Goal: Feedback & Contribution: Leave review/rating

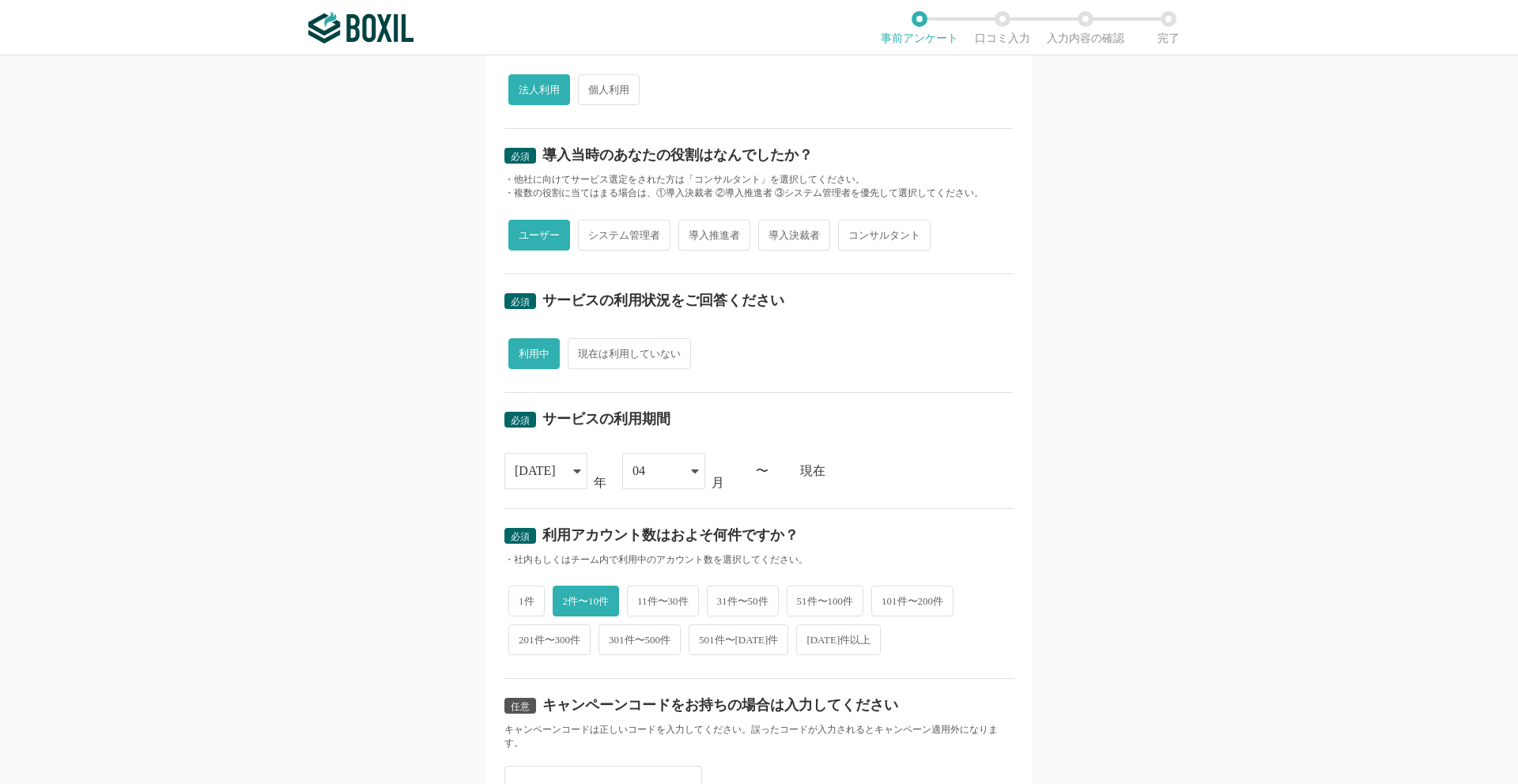
scroll to position [398, 0]
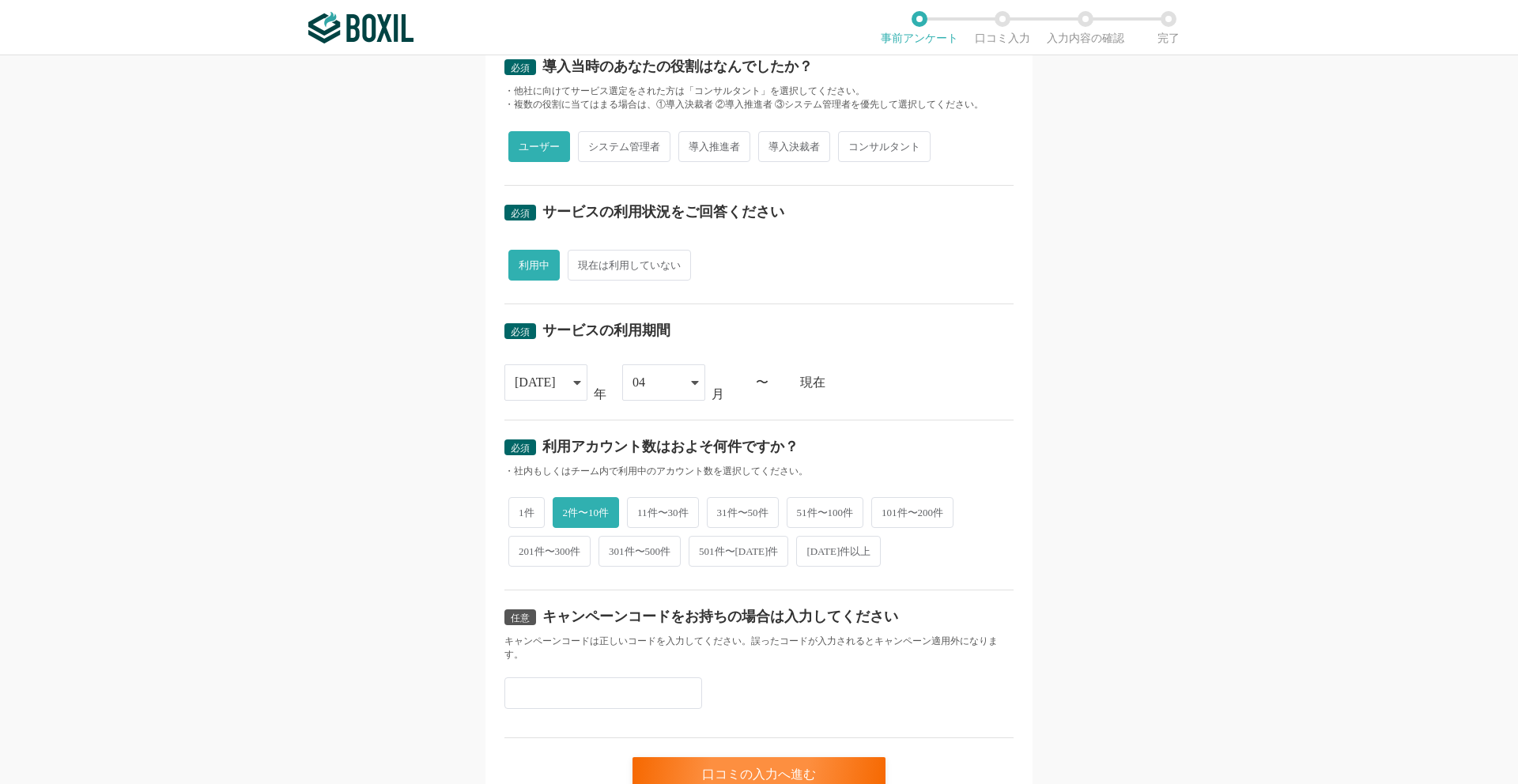
click at [653, 383] on div "04" at bounding box center [655, 382] width 47 height 34
click at [778, 340] on div "必須 サービスの利用期間" at bounding box center [759, 336] width 510 height 25
click at [688, 760] on div "口コミの入力へ進む" at bounding box center [759, 774] width 253 height 34
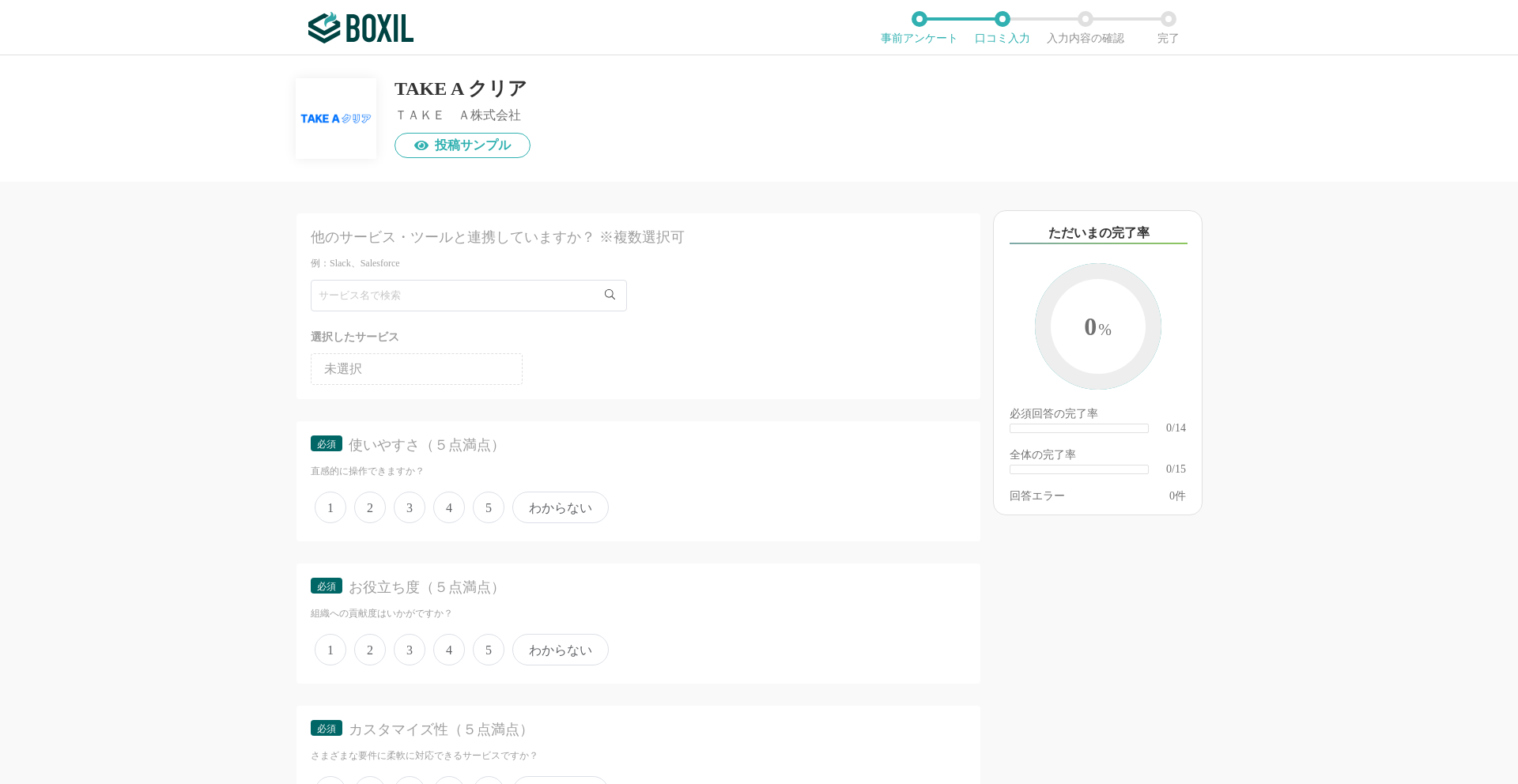
scroll to position [122, 0]
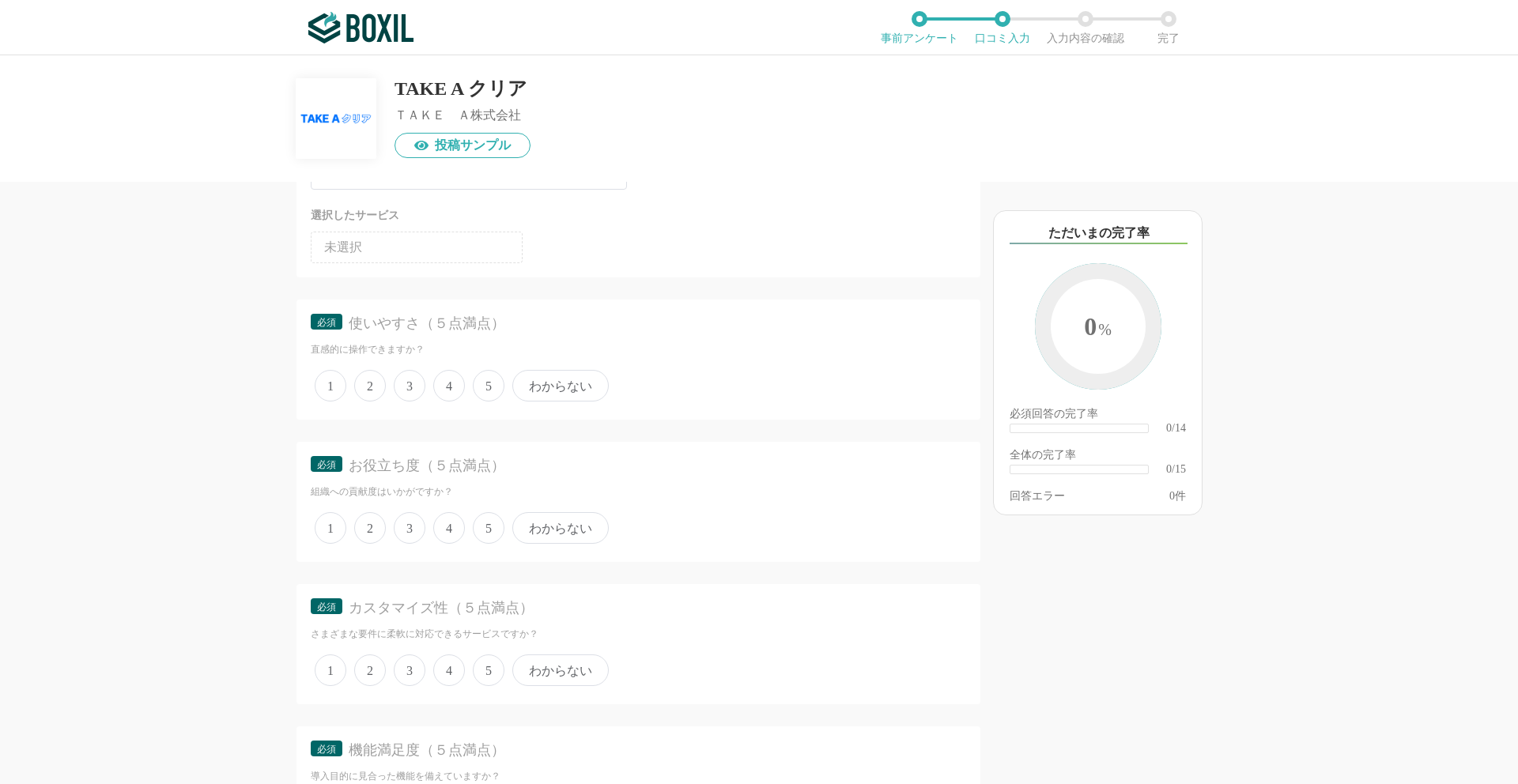
click at [451, 377] on span "4" at bounding box center [448, 385] width 32 height 32
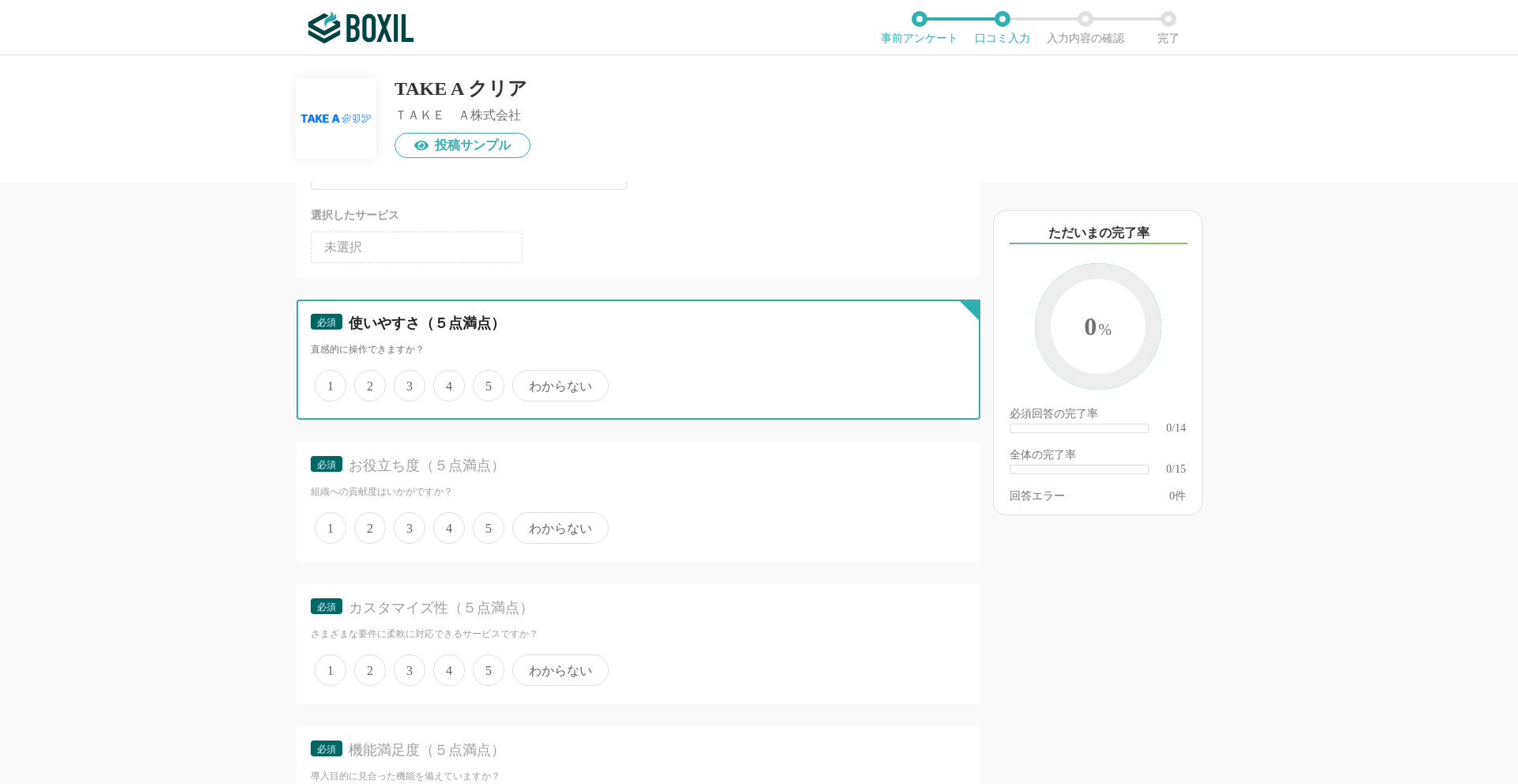
click at [447, 377] on input "4" at bounding box center [442, 377] width 11 height 11
radio input "true"
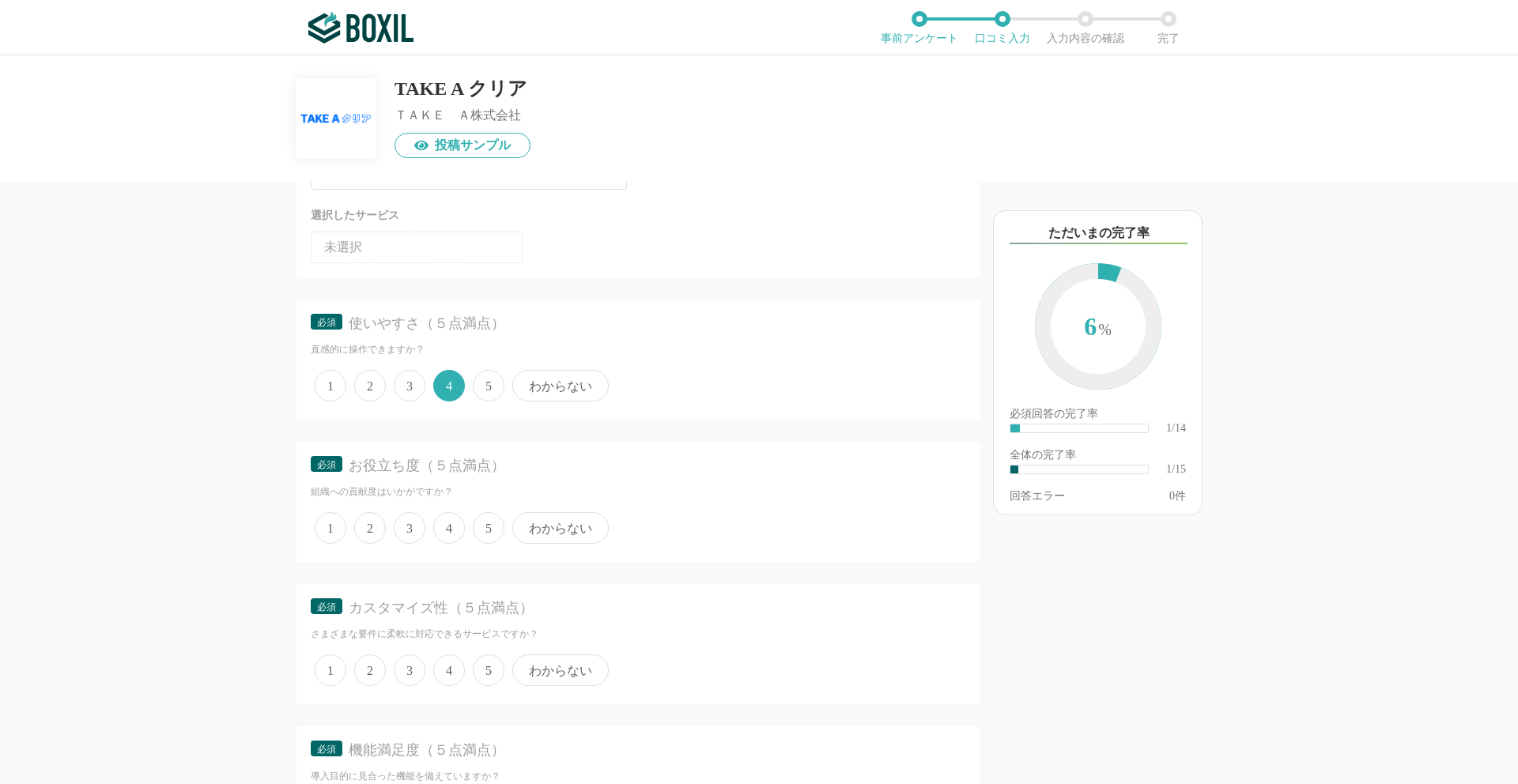
click at [457, 527] on span "4" at bounding box center [448, 527] width 32 height 32
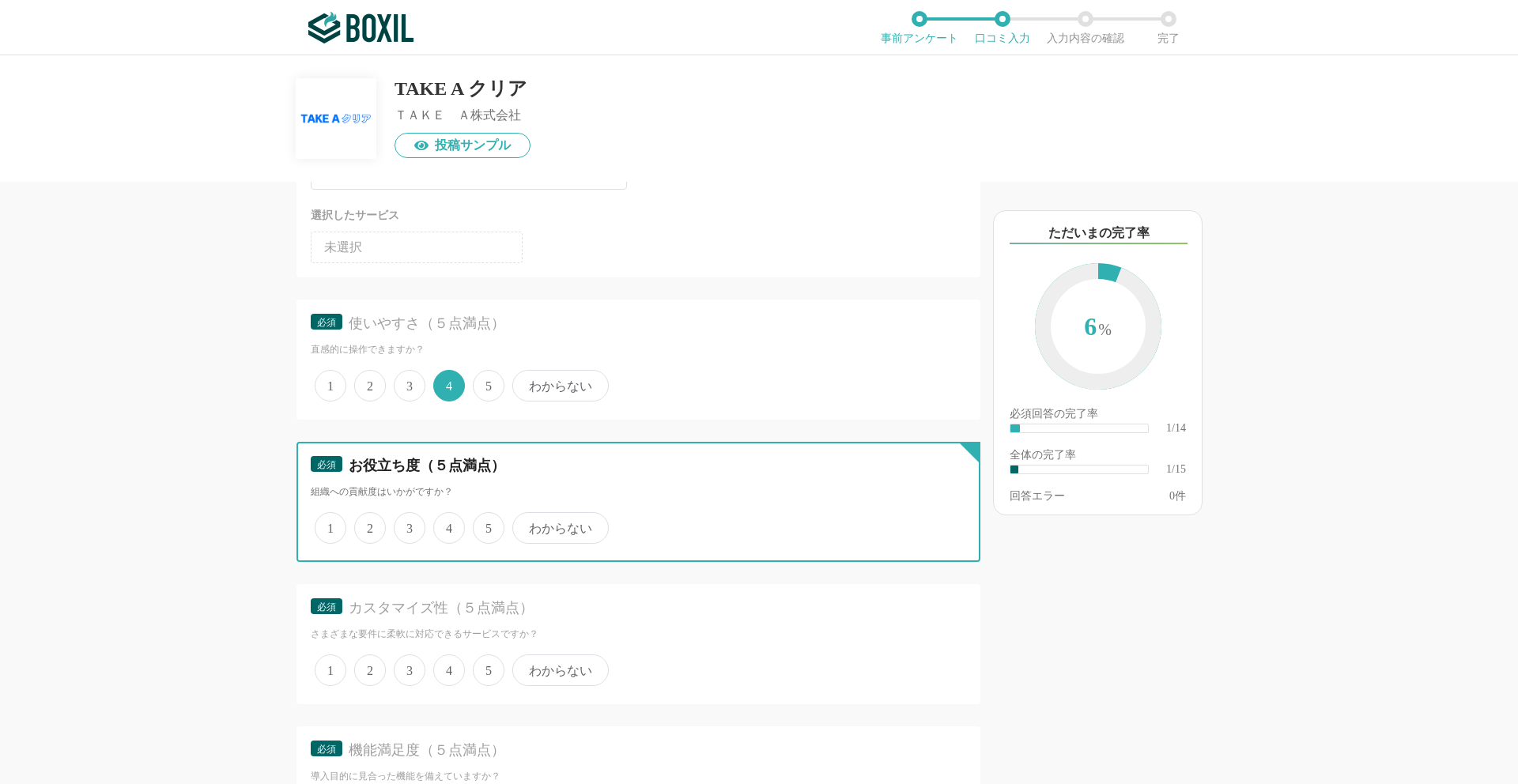
click at [447, 525] on input "4" at bounding box center [442, 519] width 11 height 11
radio input "true"
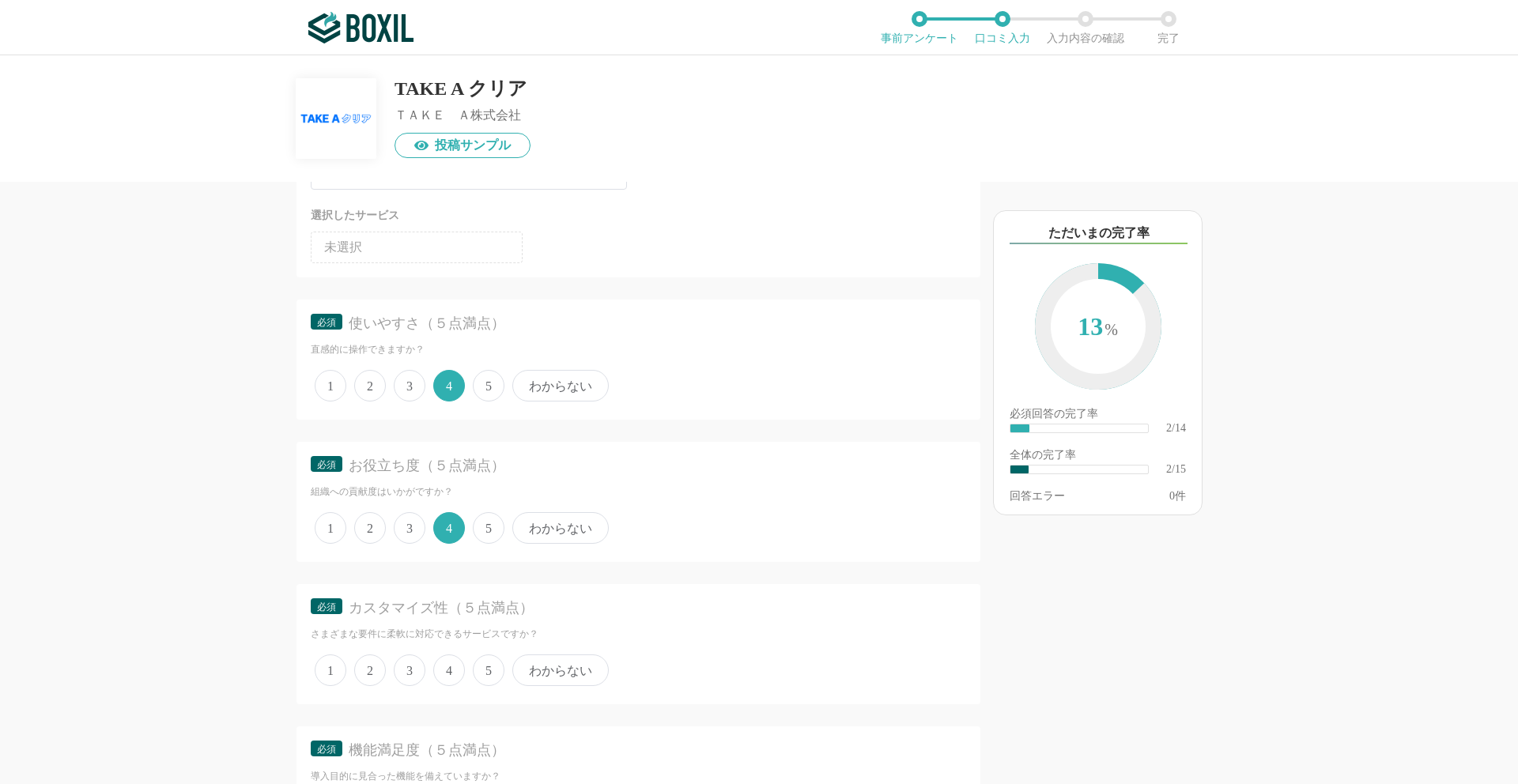
click at [480, 386] on span "5" at bounding box center [488, 385] width 32 height 32
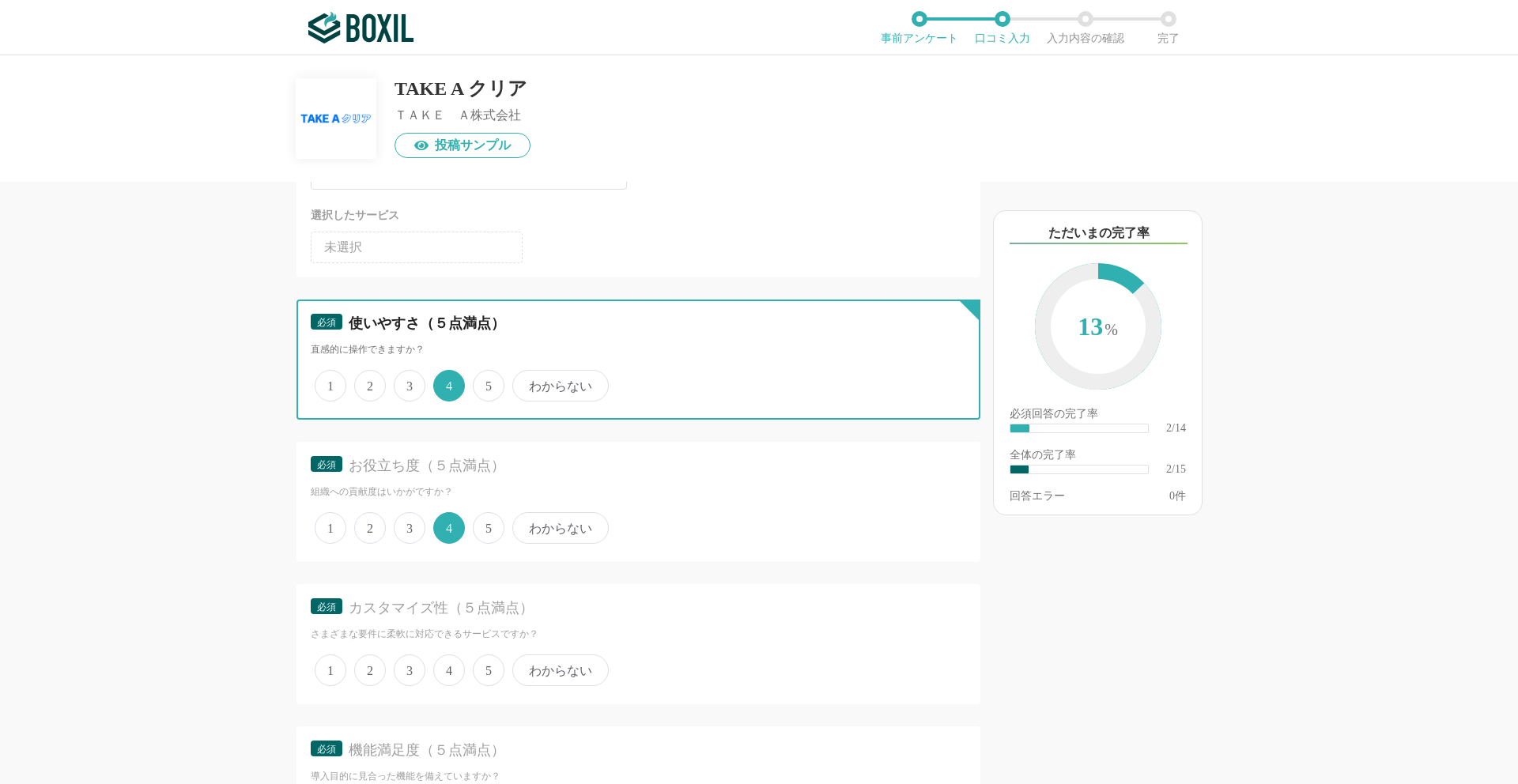
click at [480, 383] on input "5" at bounding box center [482, 377] width 11 height 11
radio input "true"
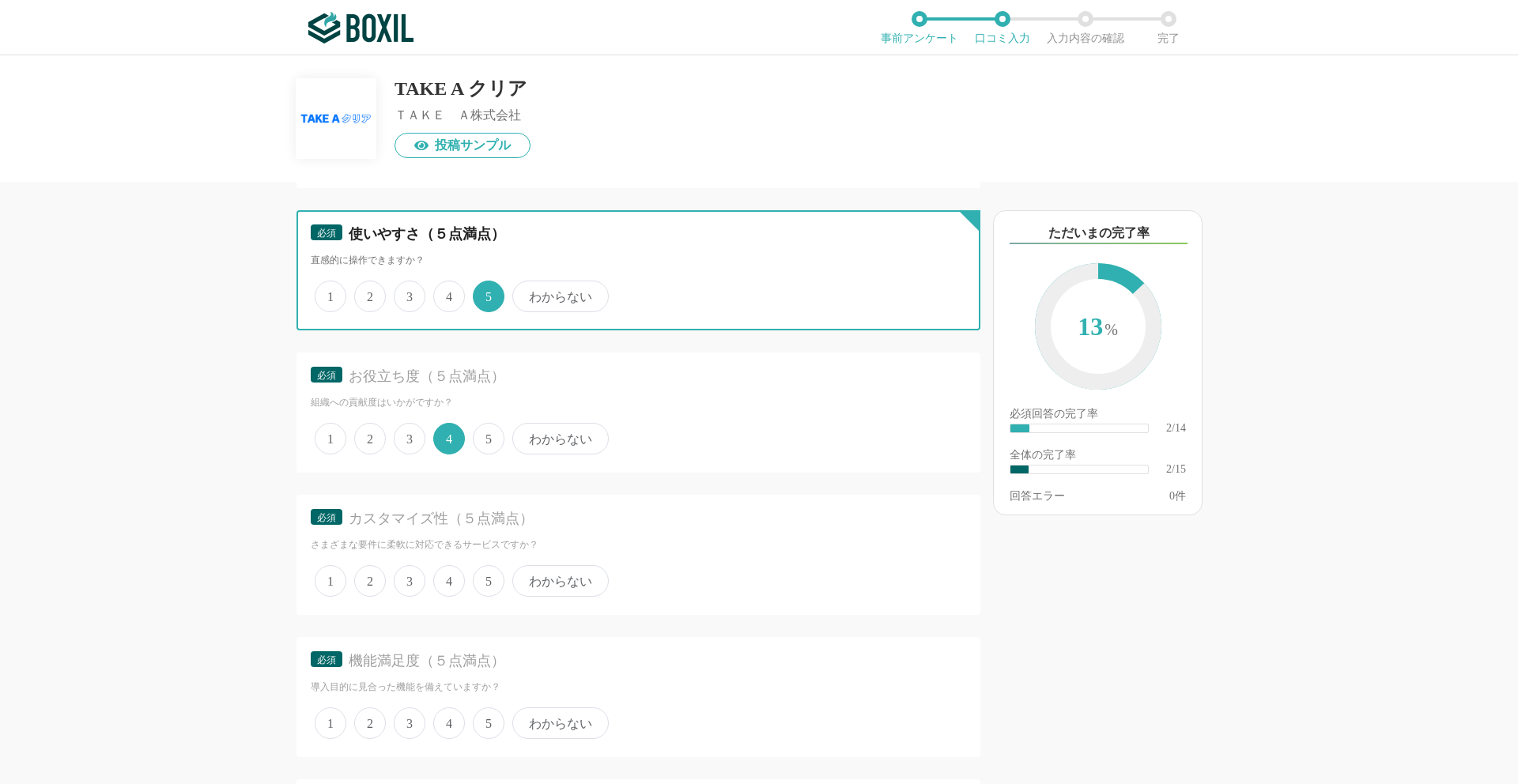
scroll to position [318, 0]
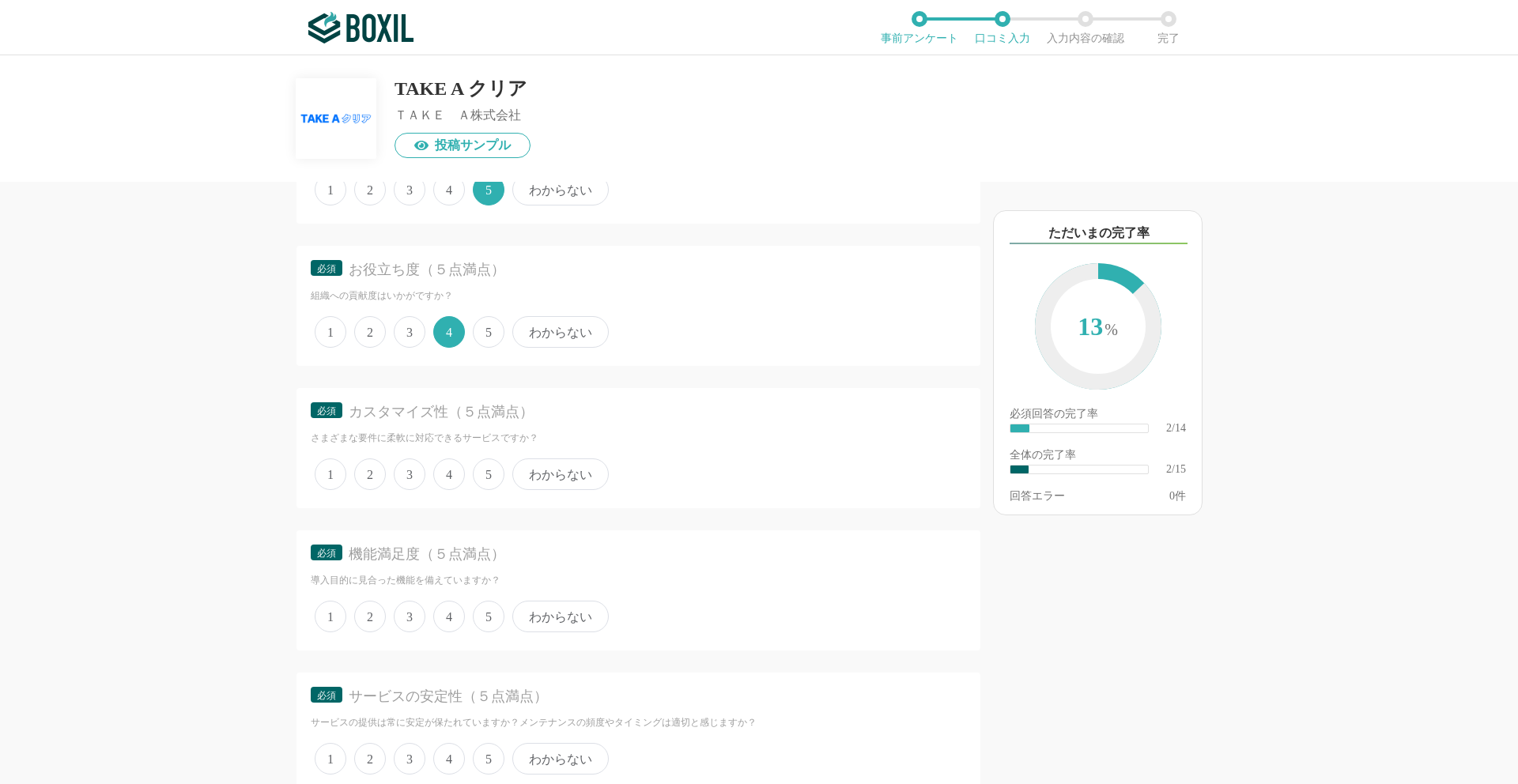
click at [444, 472] on span "4" at bounding box center [448, 474] width 32 height 32
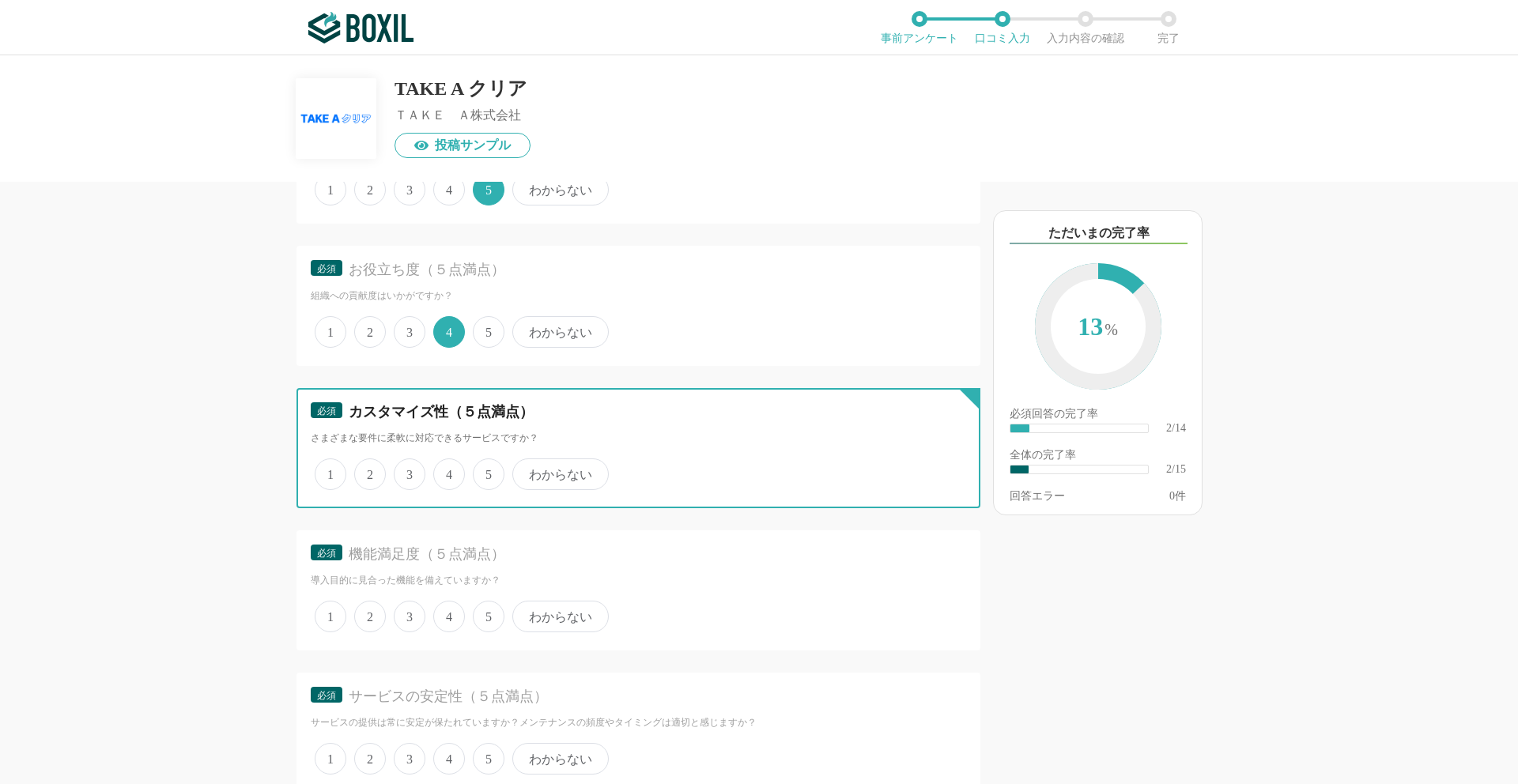
click at [444, 471] on input "4" at bounding box center [442, 465] width 11 height 11
radio input "true"
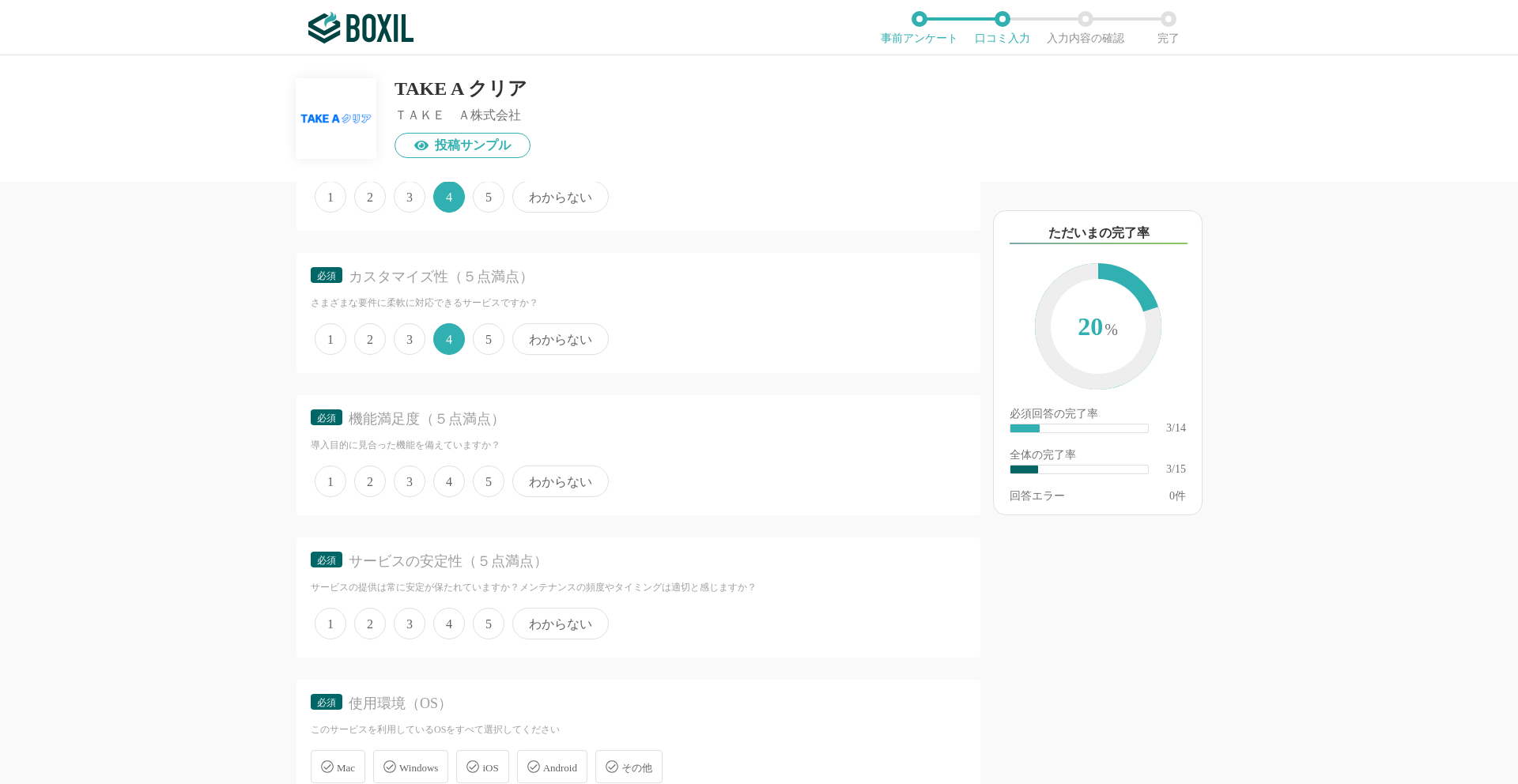
click at [449, 482] on span "4" at bounding box center [448, 481] width 32 height 32
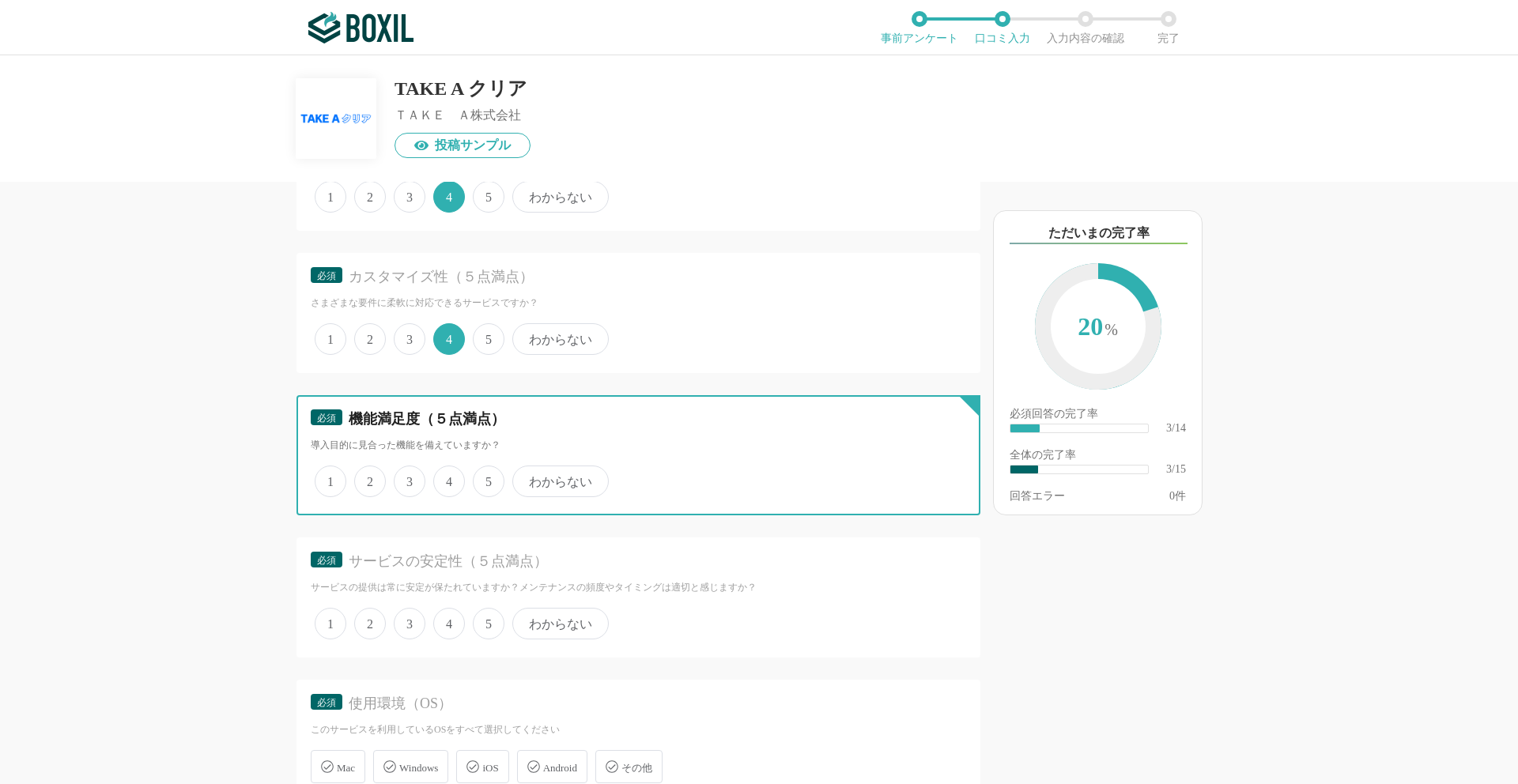
click at [447, 478] on input "4" at bounding box center [442, 473] width 11 height 11
radio input "true"
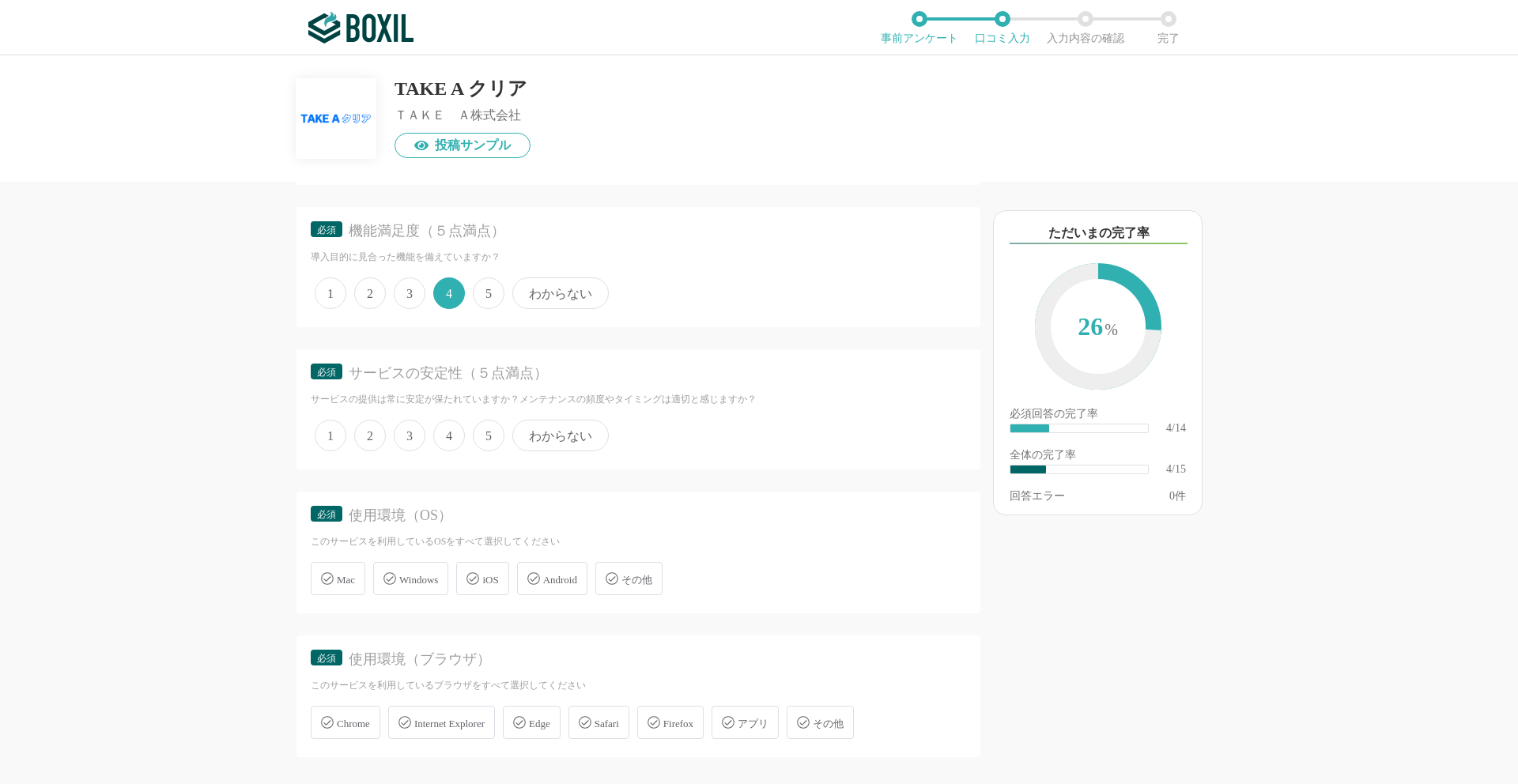
click at [483, 438] on span "5" at bounding box center [488, 435] width 32 height 32
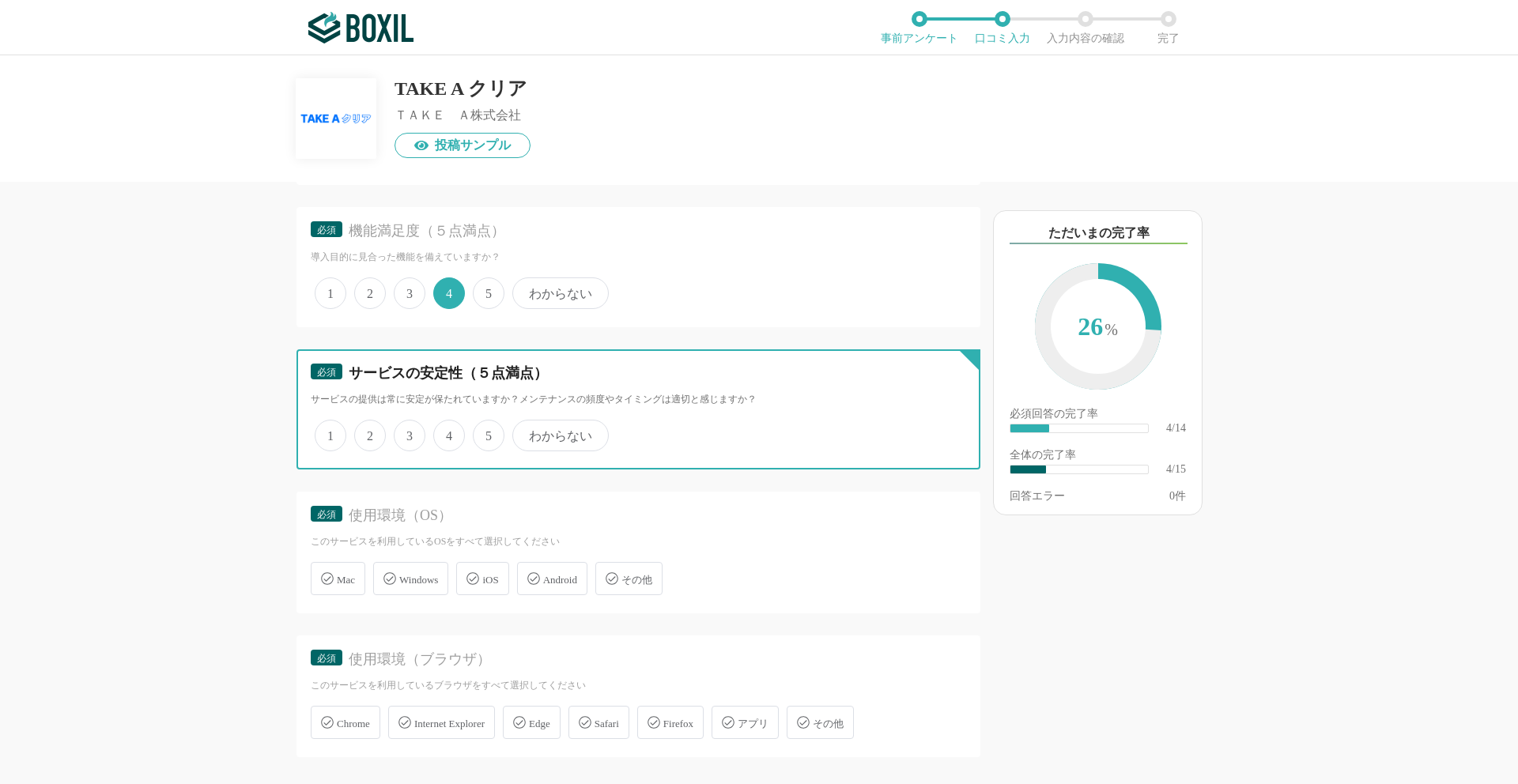
click at [483, 433] on input "5" at bounding box center [482, 427] width 11 height 11
radio input "true"
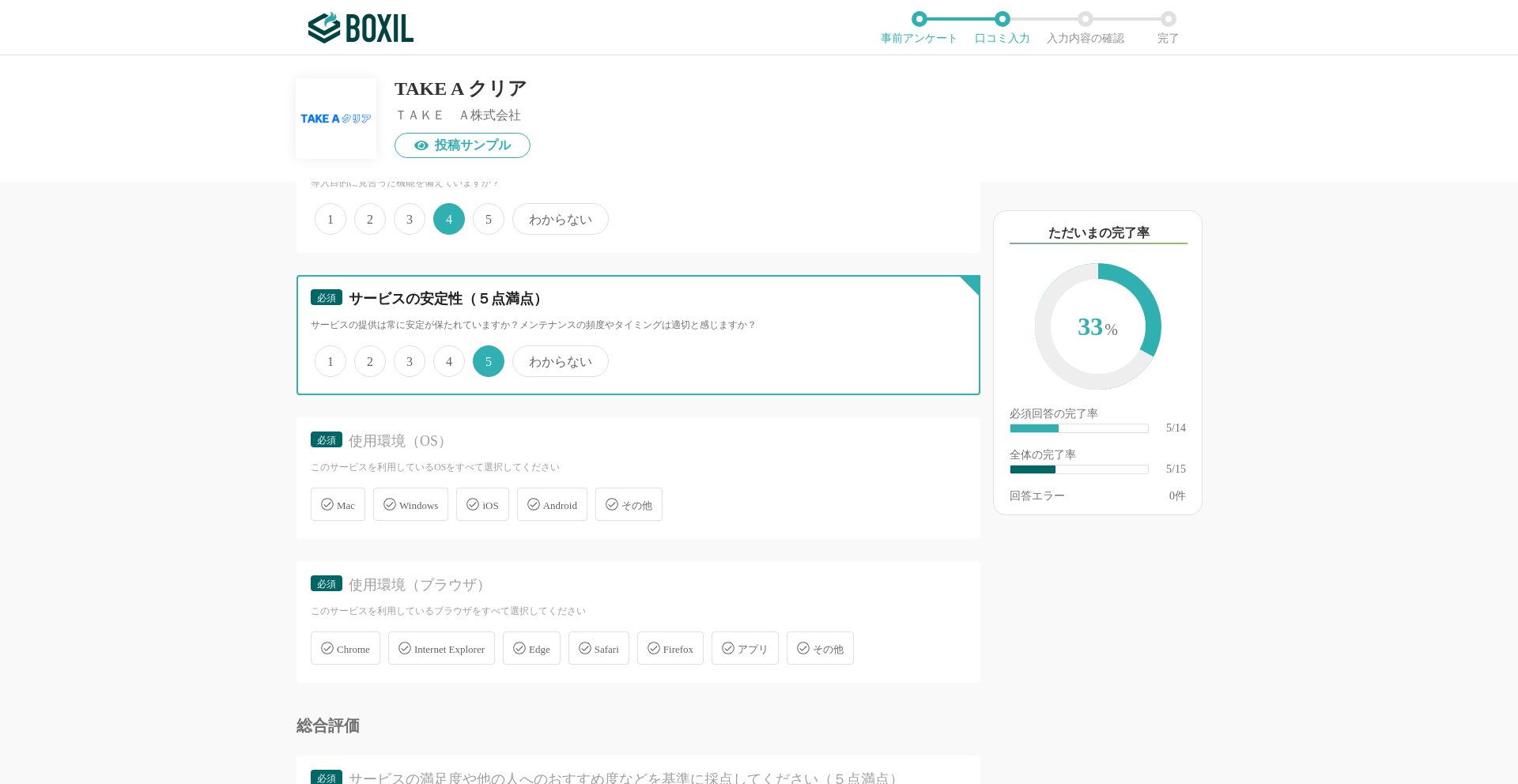
scroll to position [827, 0]
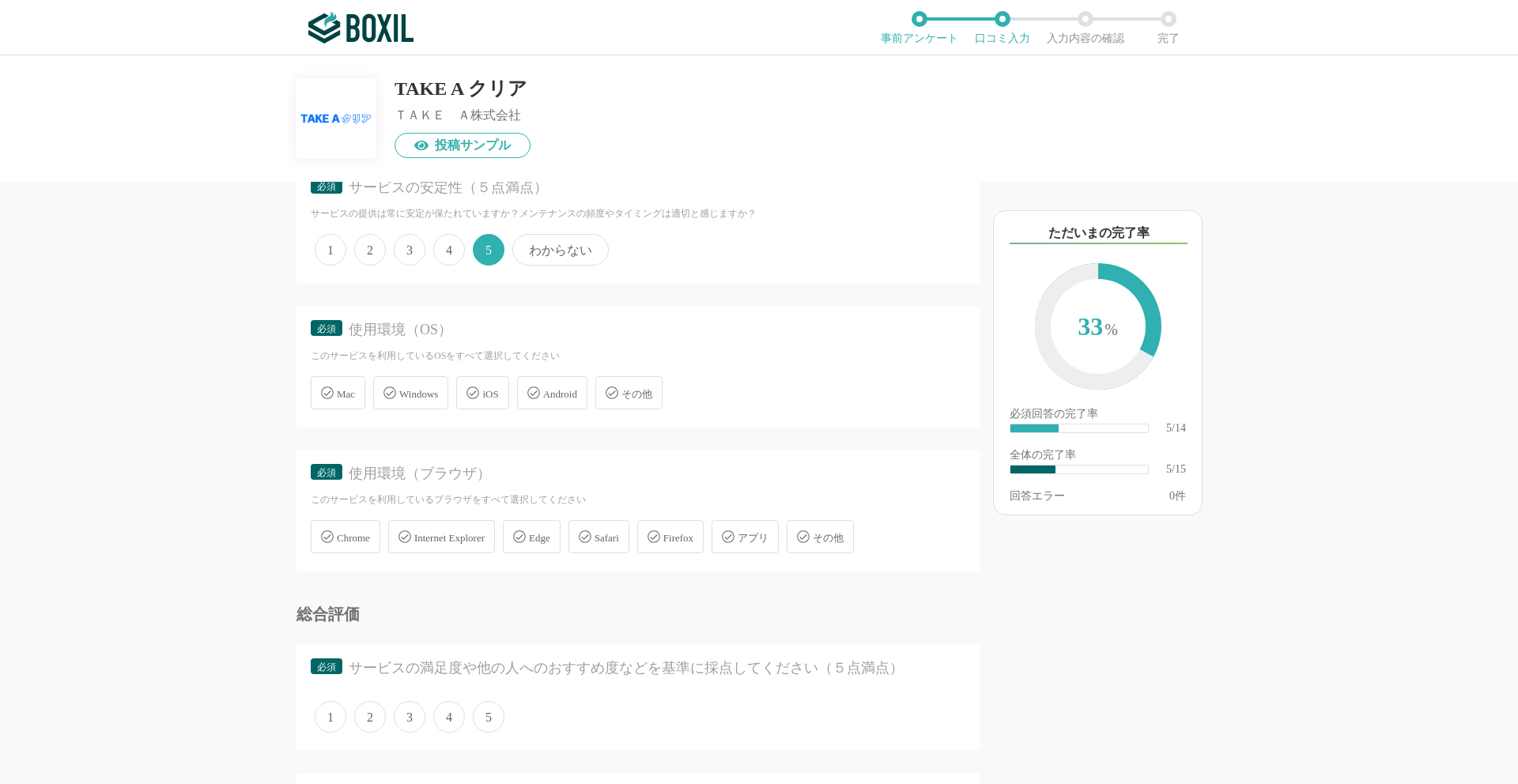
click at [350, 401] on div "Mac" at bounding box center [337, 392] width 55 height 34
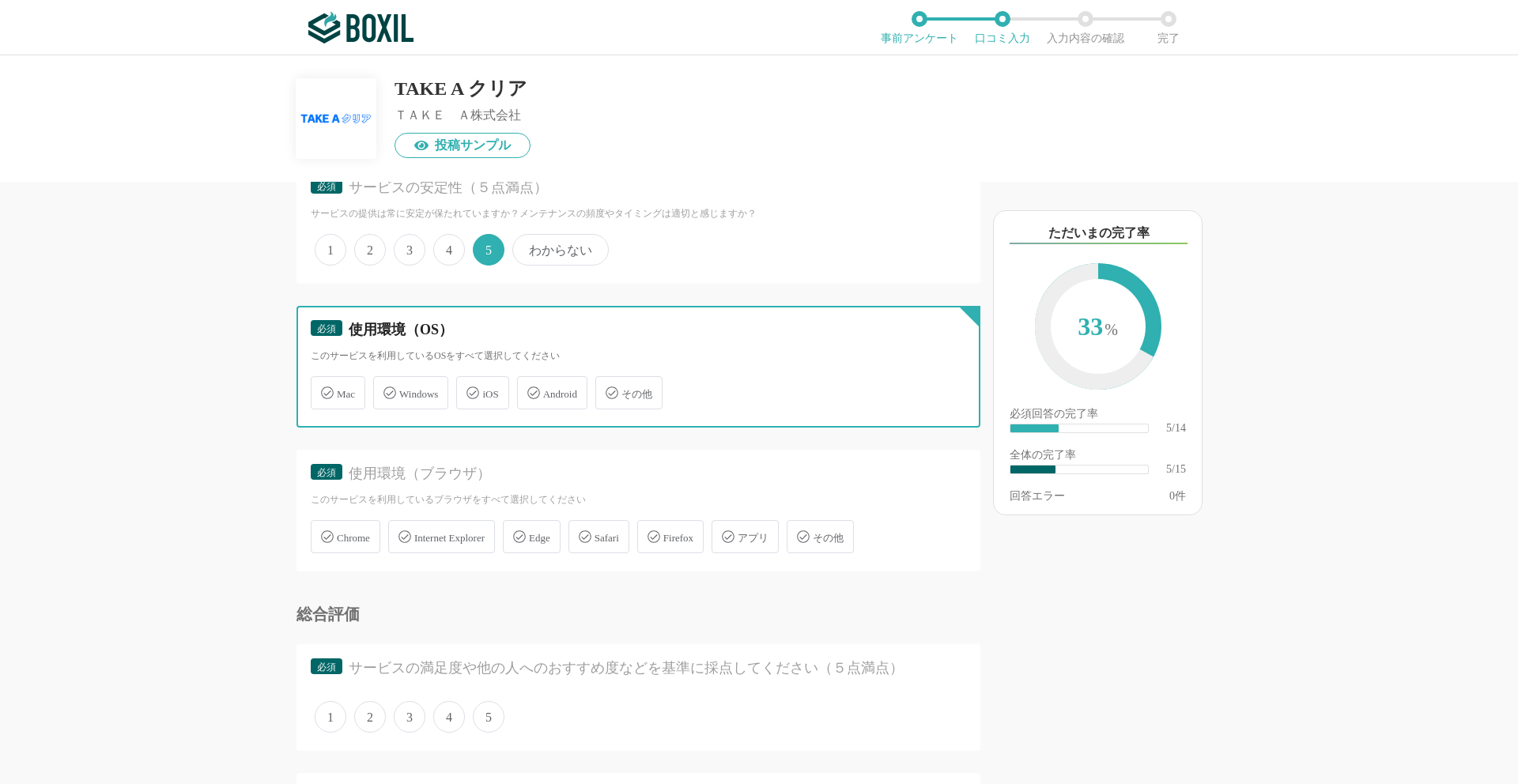
click at [324, 389] on input "Mac" at bounding box center [319, 383] width 11 height 11
checkbox input "true"
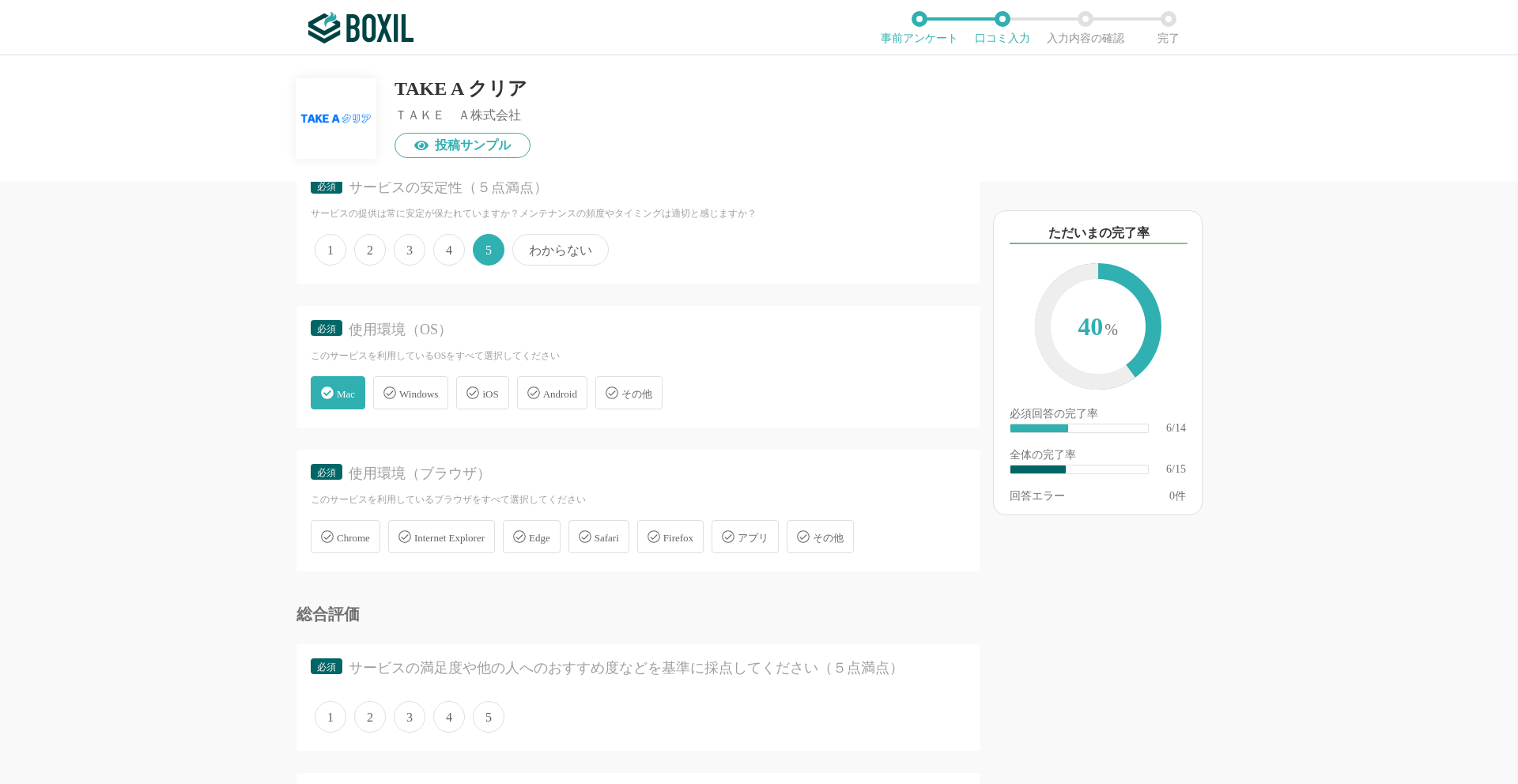
click at [360, 538] on span "Chrome" at bounding box center [353, 538] width 34 height 11
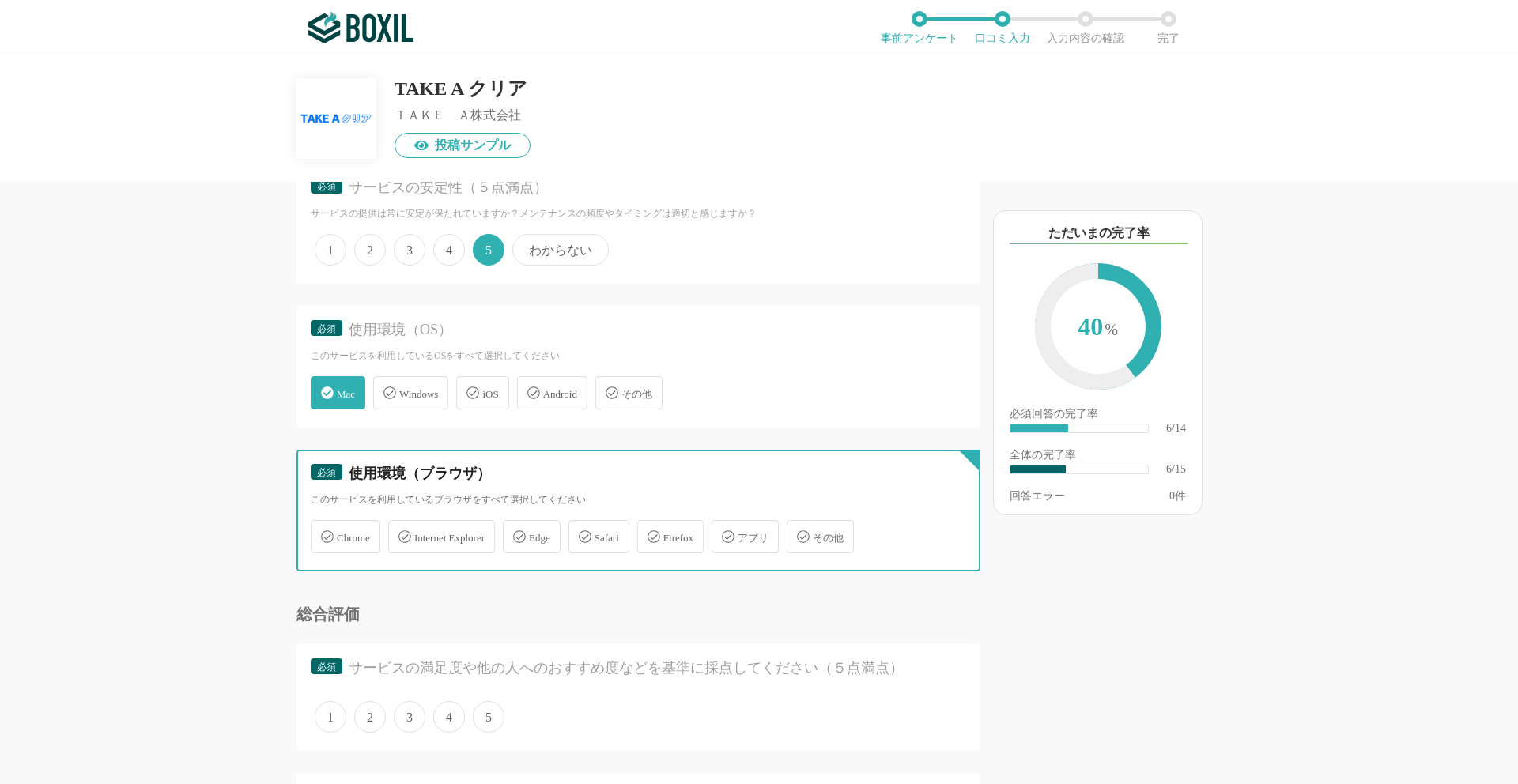
click at [324, 532] on input "Chrome" at bounding box center [319, 527] width 11 height 11
checkbox input "true"
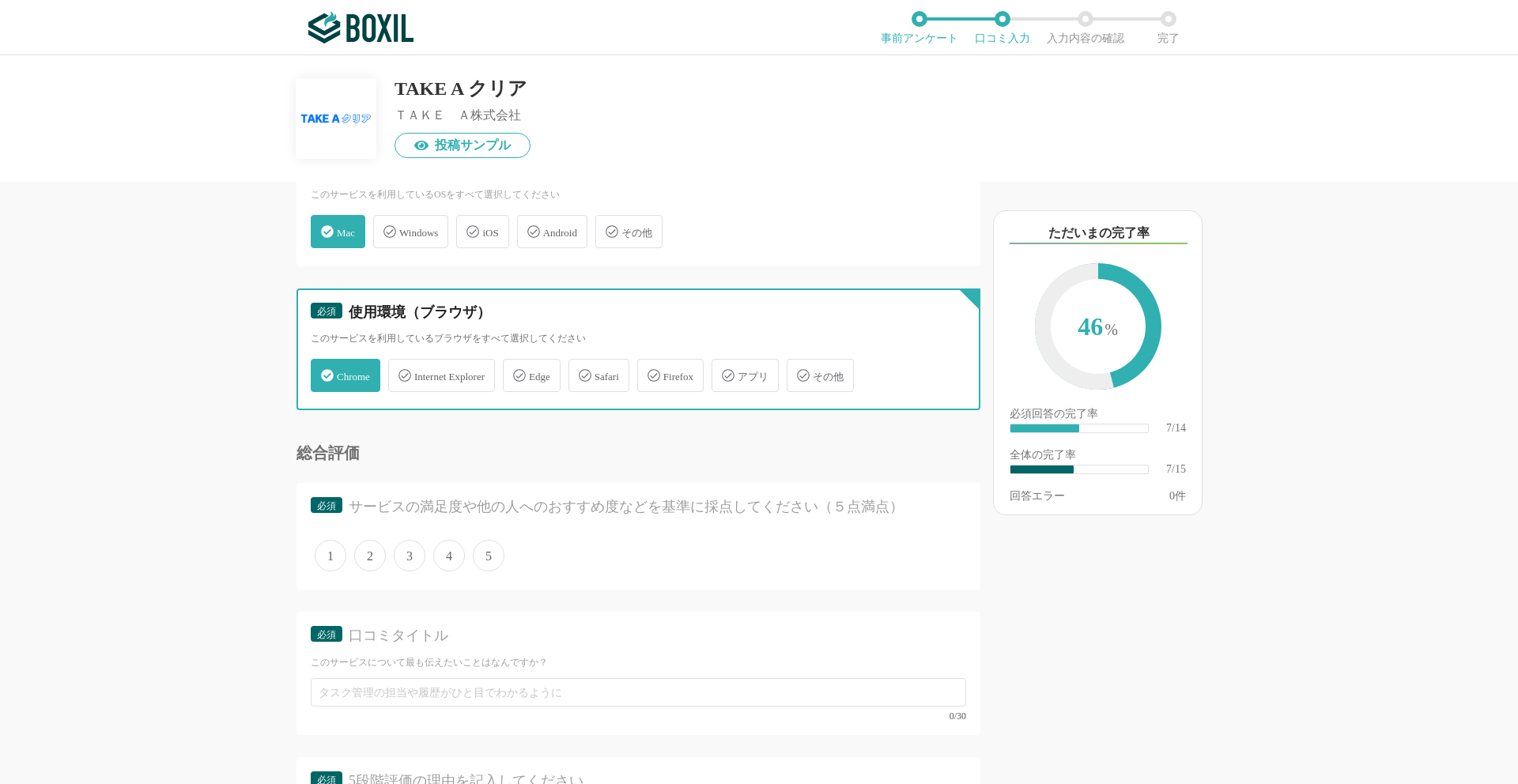
scroll to position [1133, 0]
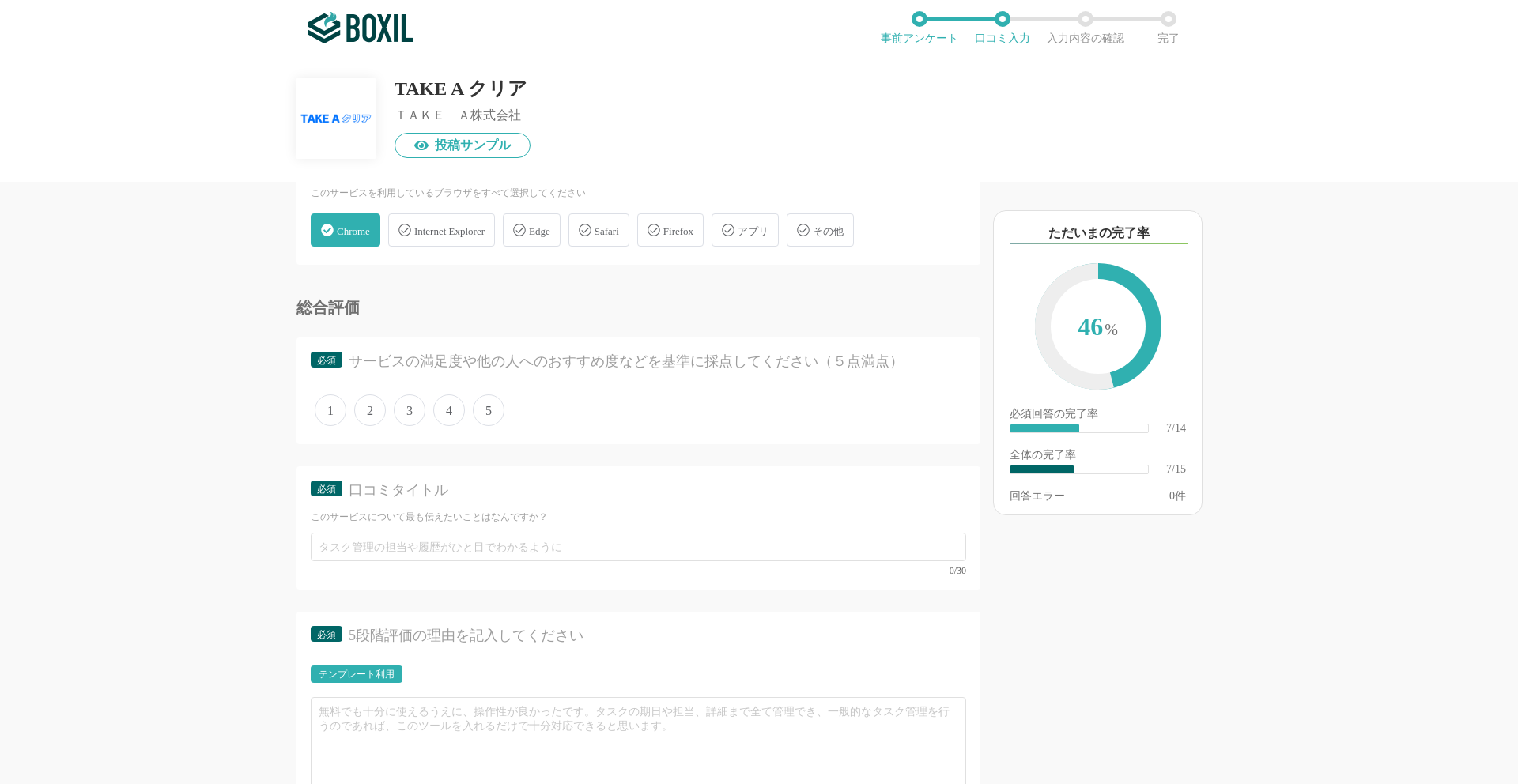
click at [446, 413] on span "4" at bounding box center [448, 410] width 32 height 32
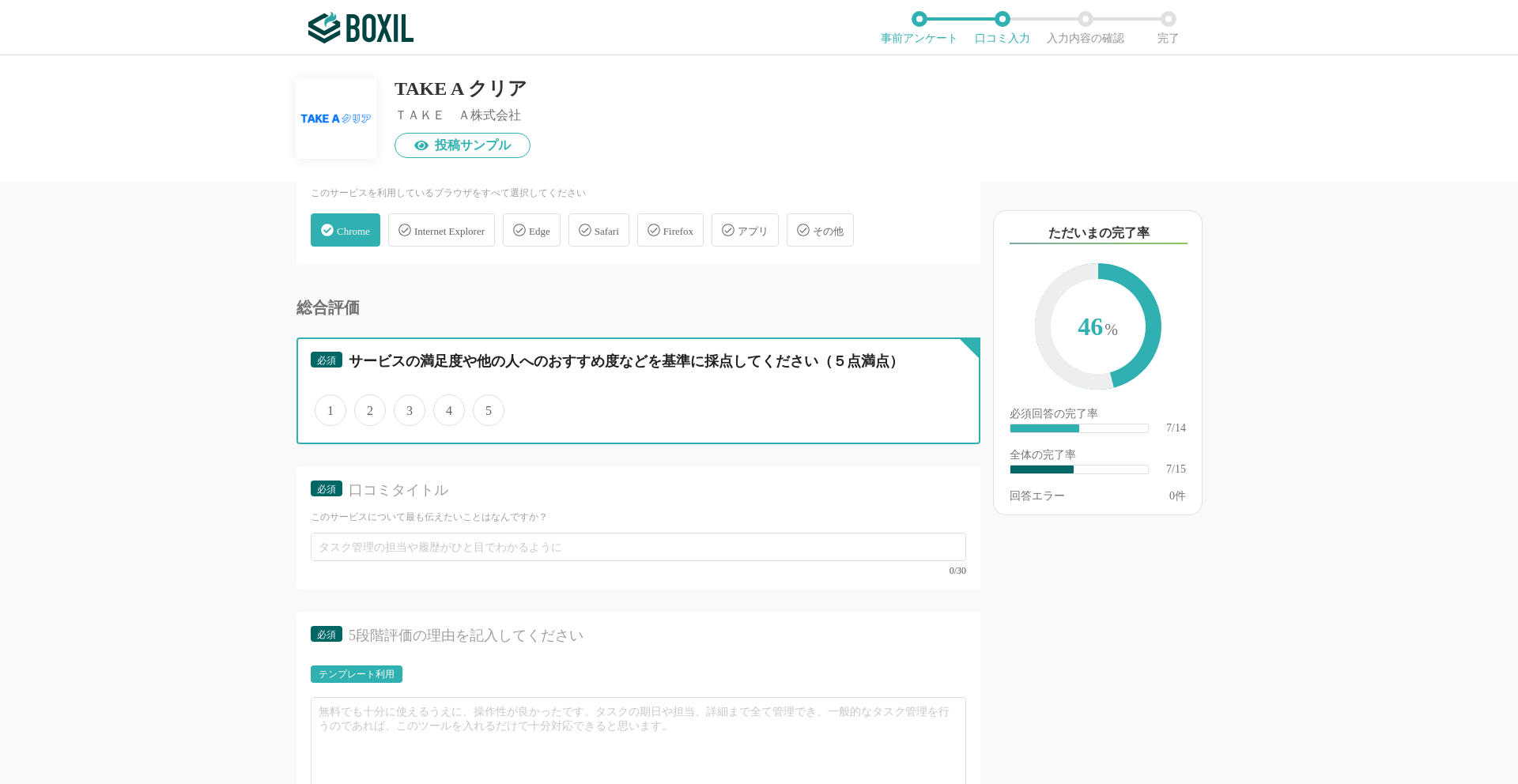
click at [446, 407] on input "4" at bounding box center [442, 401] width 11 height 11
radio input "true"
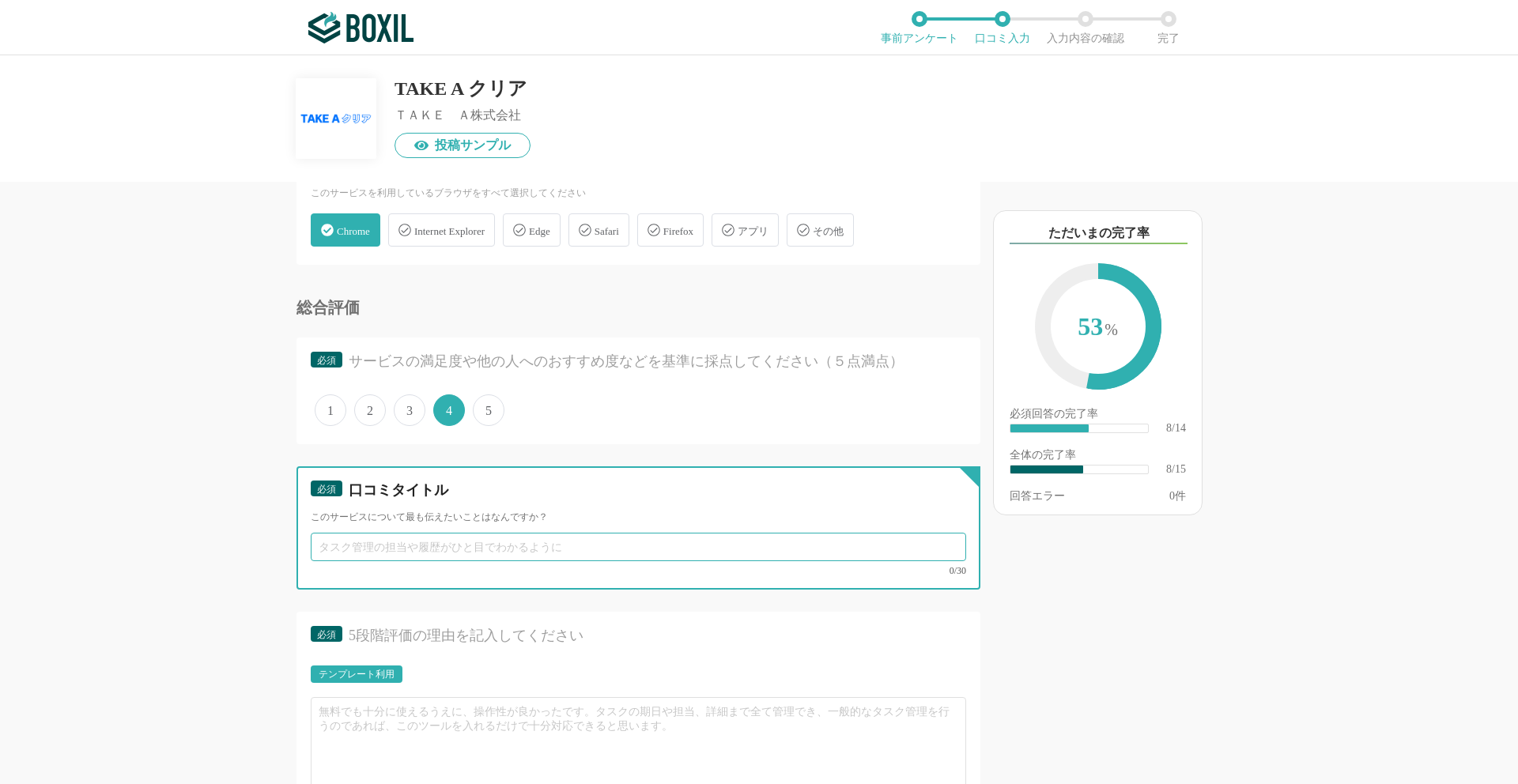
click at [422, 548] on input "text" at bounding box center [638, 547] width 655 height 29
paste input "組織全体の方向性を揃えるのに役立つ"
type input "組織全体の方向性を揃えるのに役立つ"
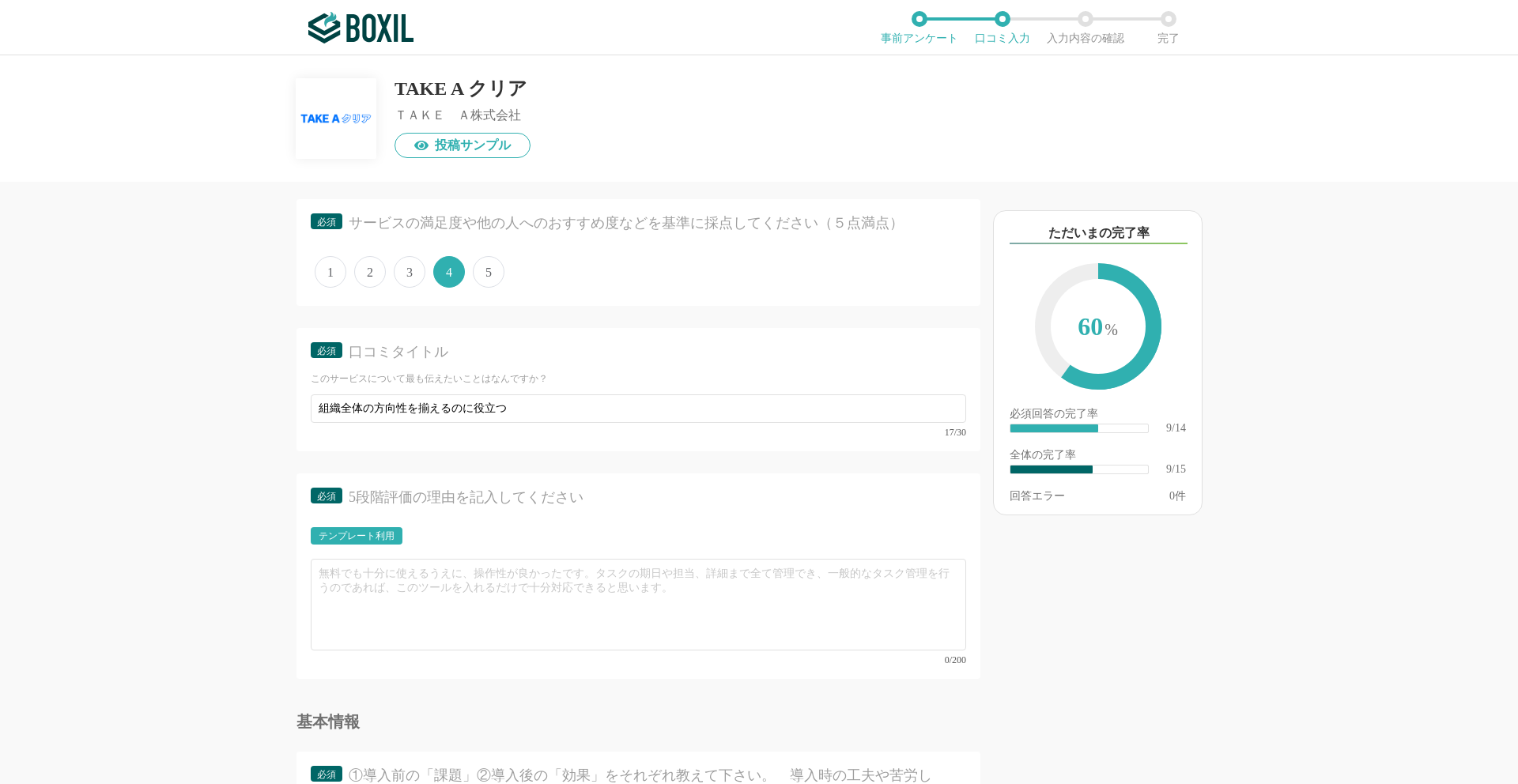
scroll to position [1379, 0]
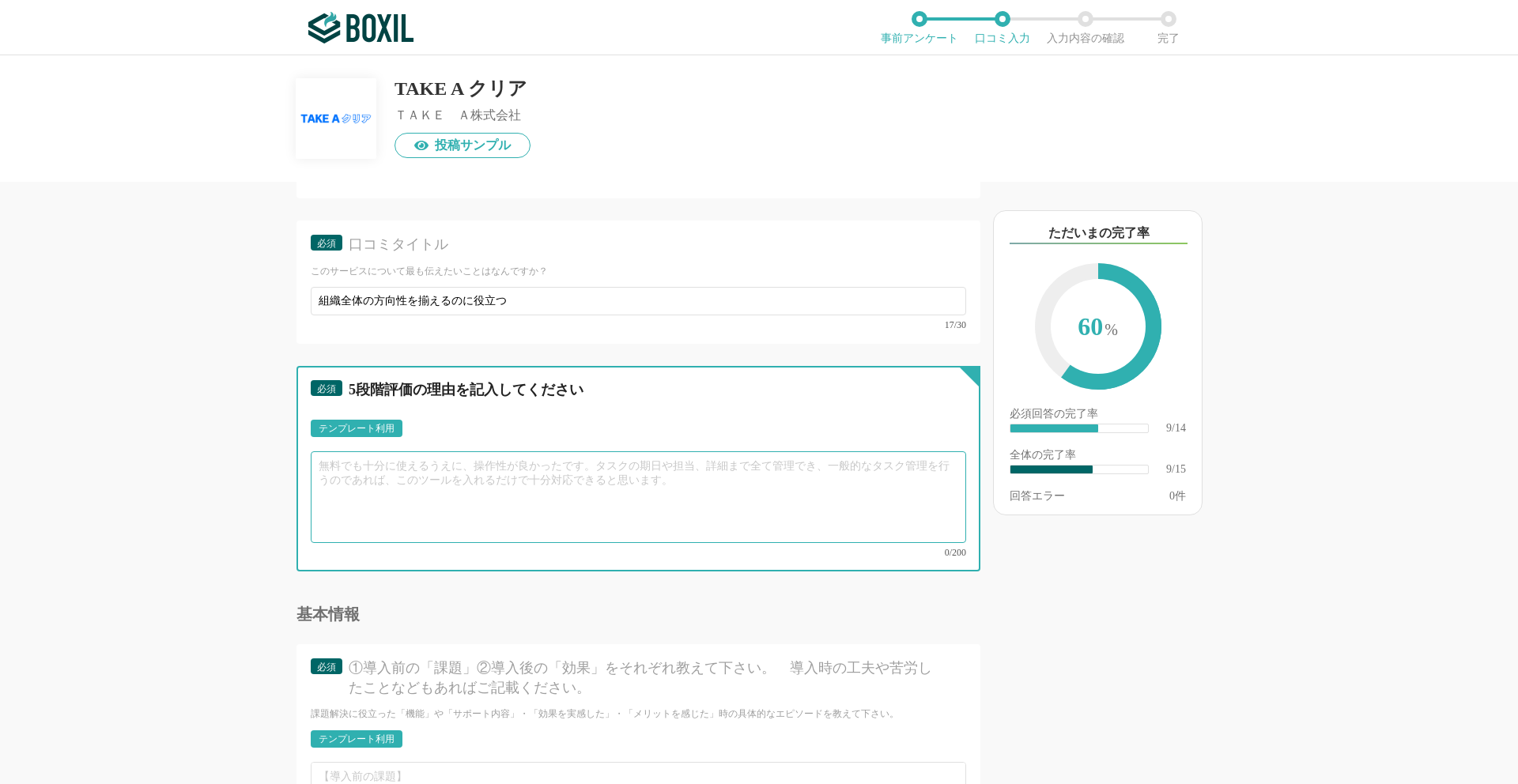
click at [501, 474] on textarea at bounding box center [638, 497] width 655 height 92
paste textarea "経営層の方針から現場の個人目標まで一貫して繋がっているのが分かりやすく、部門の方向性を揃えやすくなりました。定期的な振り返り機能で目標の軌道修正もしやすいです…"
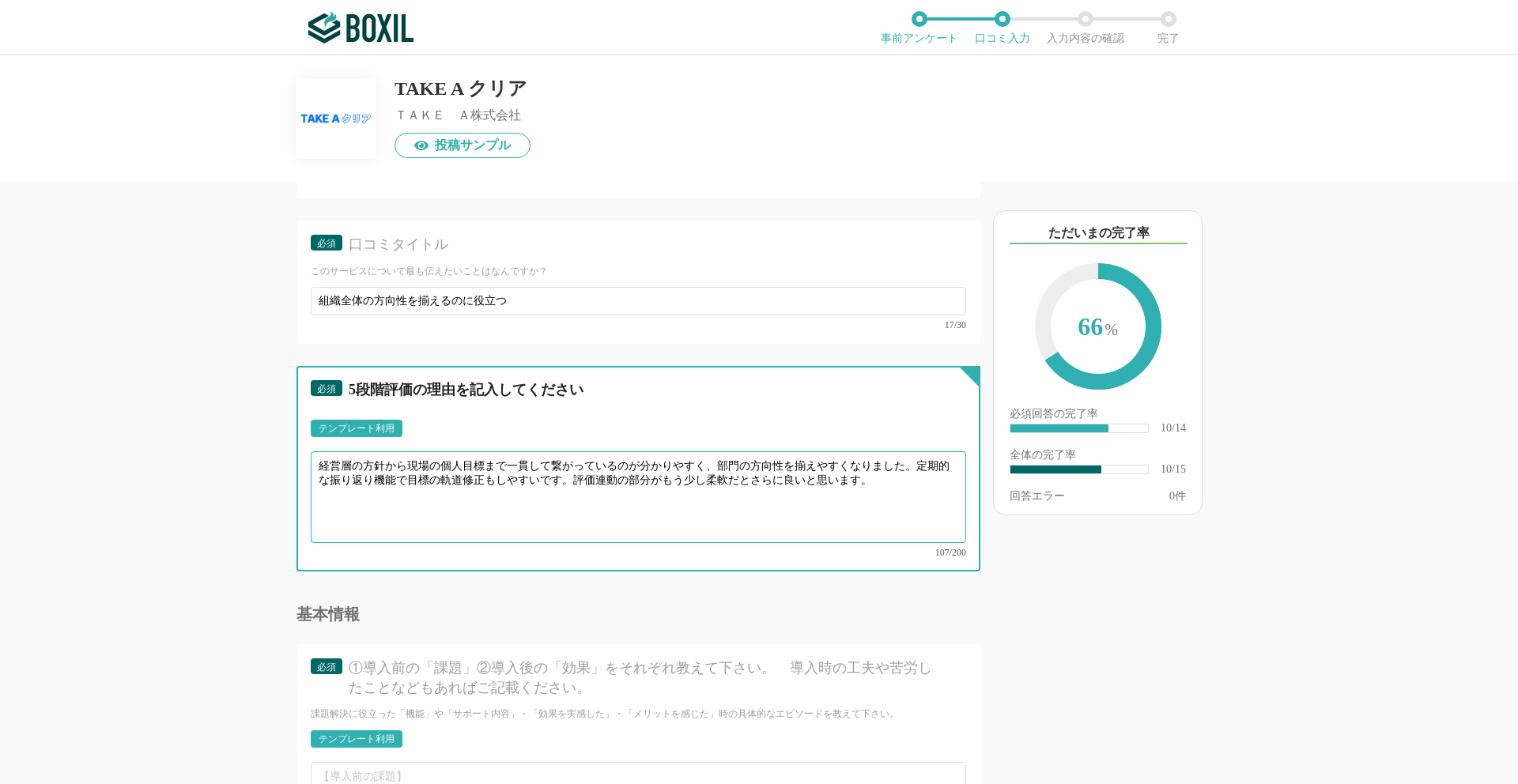
type textarea "経営層の方針から現場の個人目標まで一貫して繋がっているのが分かりやすく、部門の方向性を揃えやすくなりました。定期的な振り返り機能で目標の軌道修正もしやすいです…"
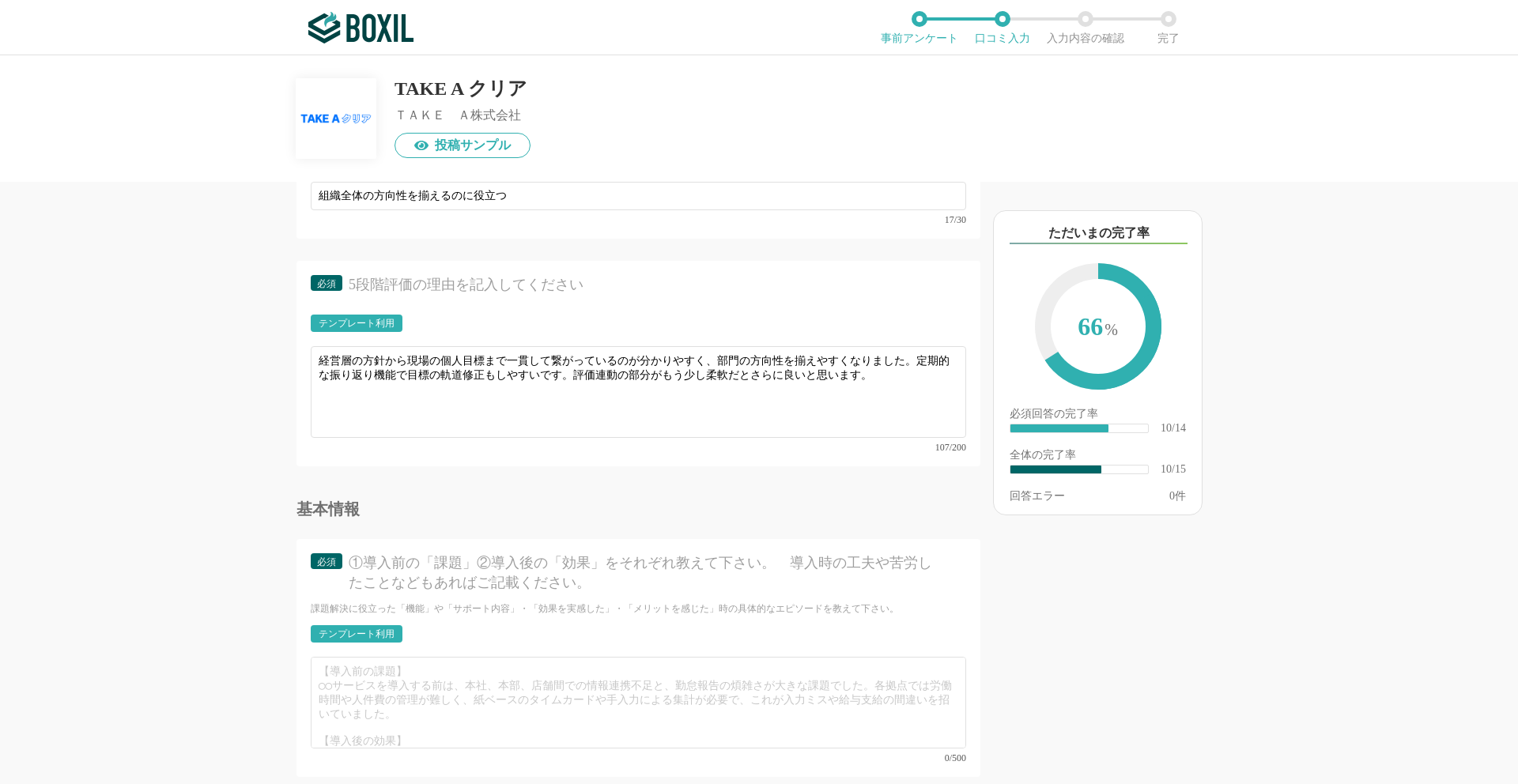
scroll to position [1598, 0]
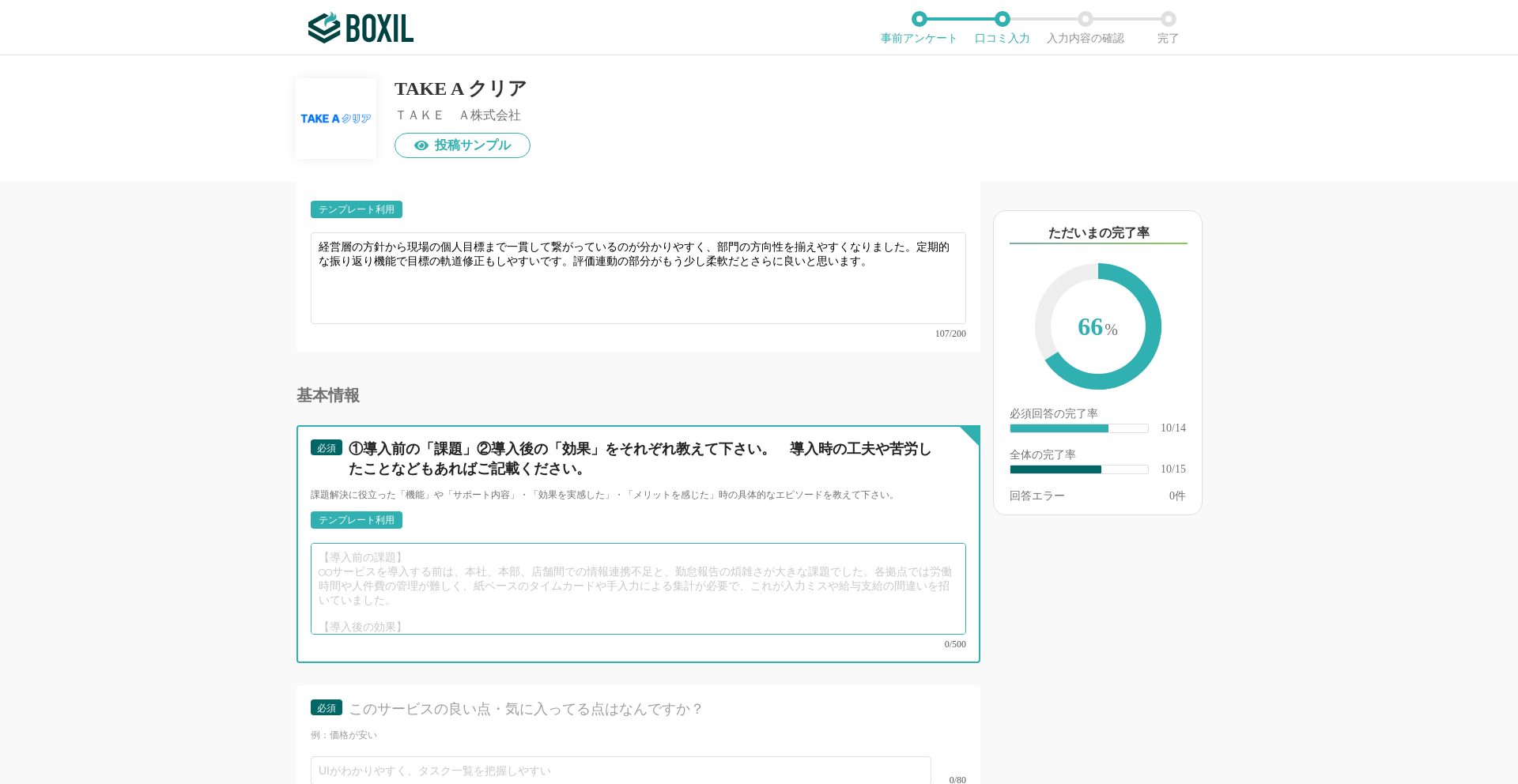
click at [437, 559] on textarea at bounding box center [638, 589] width 655 height 92
paste textarea "①経営方針は共有されるものの、それが現場の個人目標にどう落とし込まれているか不透明でした。また、各マネージャーが独自のExcelで管理しており、部門全体の進捗…"
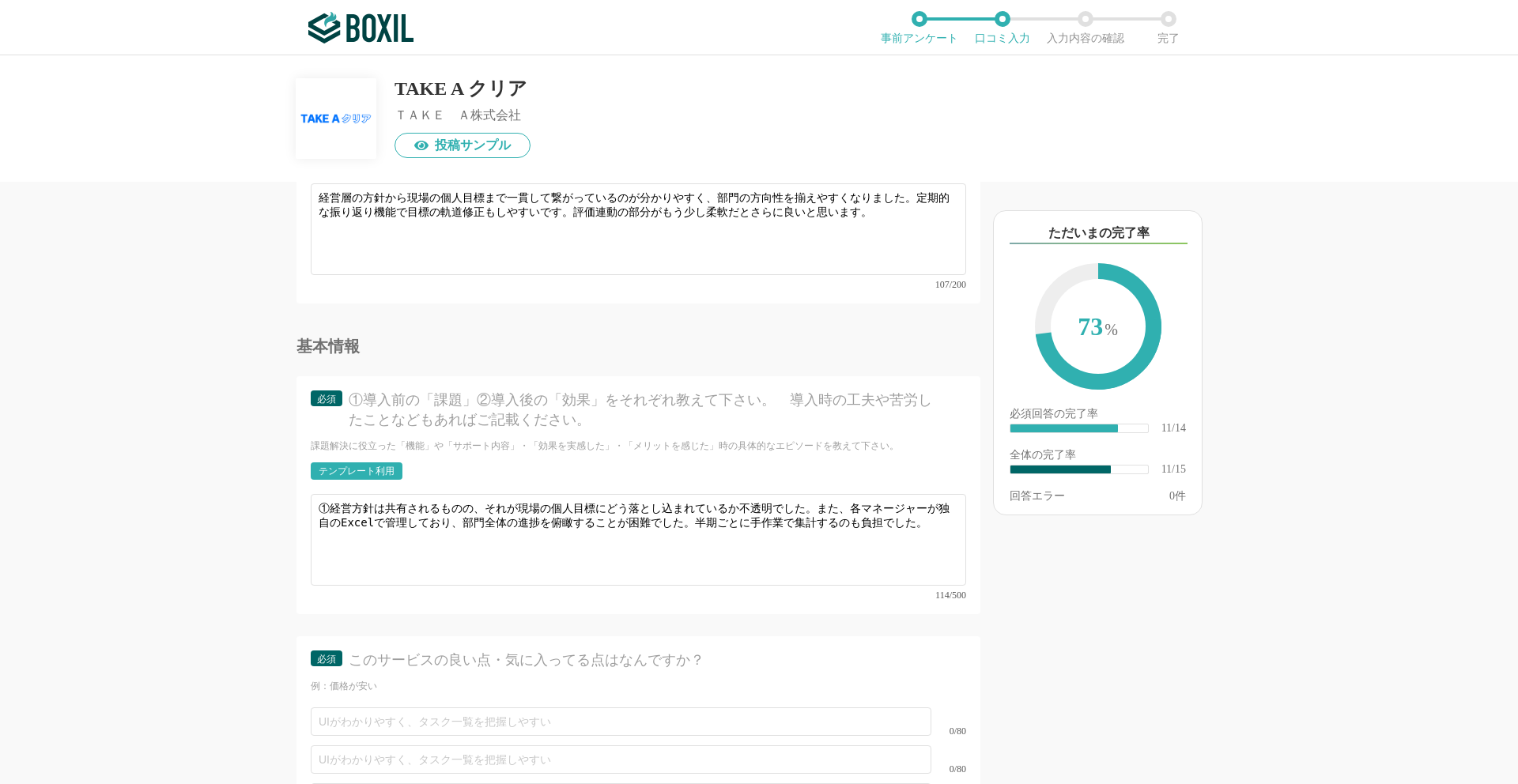
scroll to position [1660, 0]
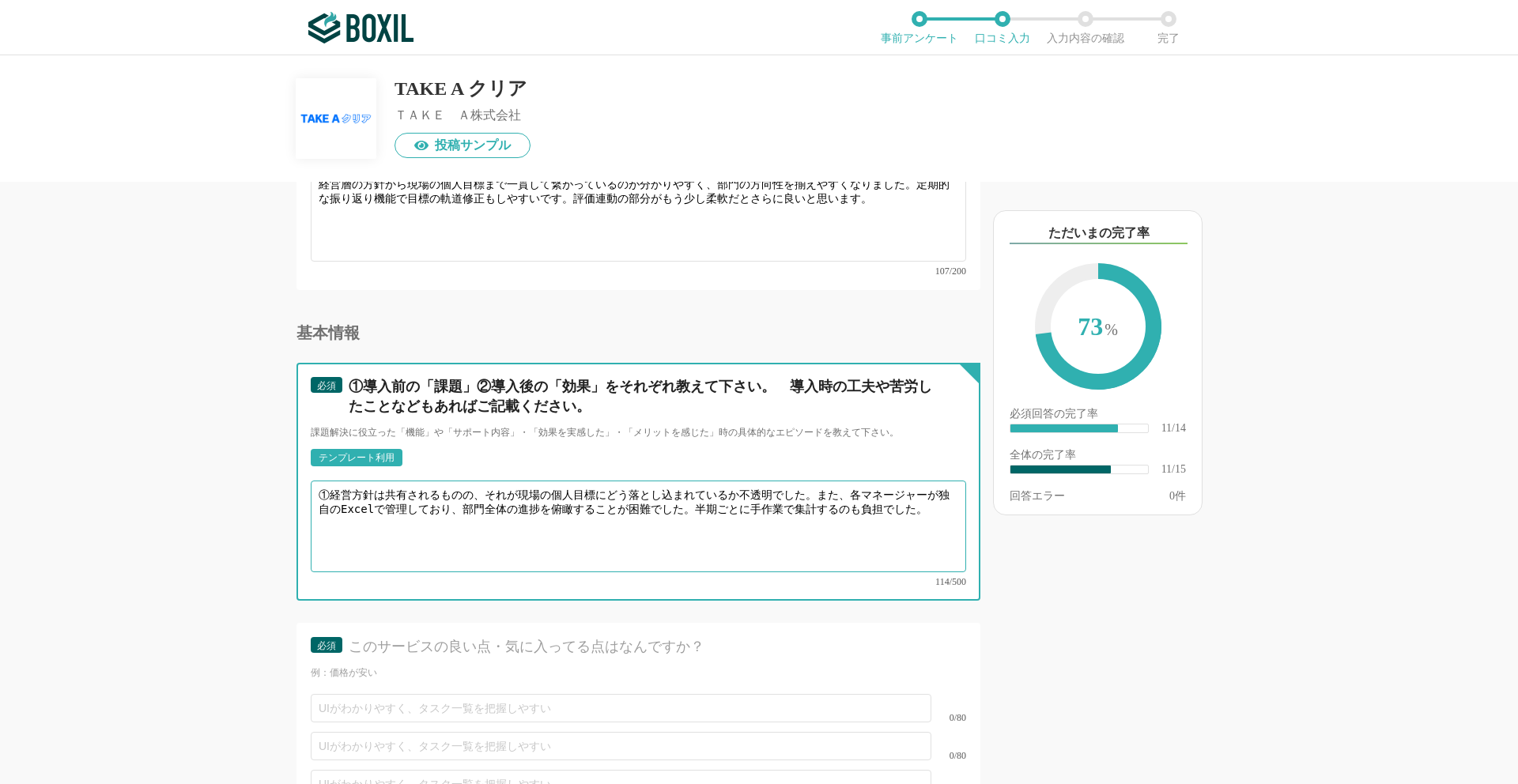
paste textarea "②導入後、経営目標から部門目標、個人目標までツリー構造で可視化され、組織の方向性を統一しやすくなりました。また、各課の進捗をダッシュボードで確認できるため、経…"
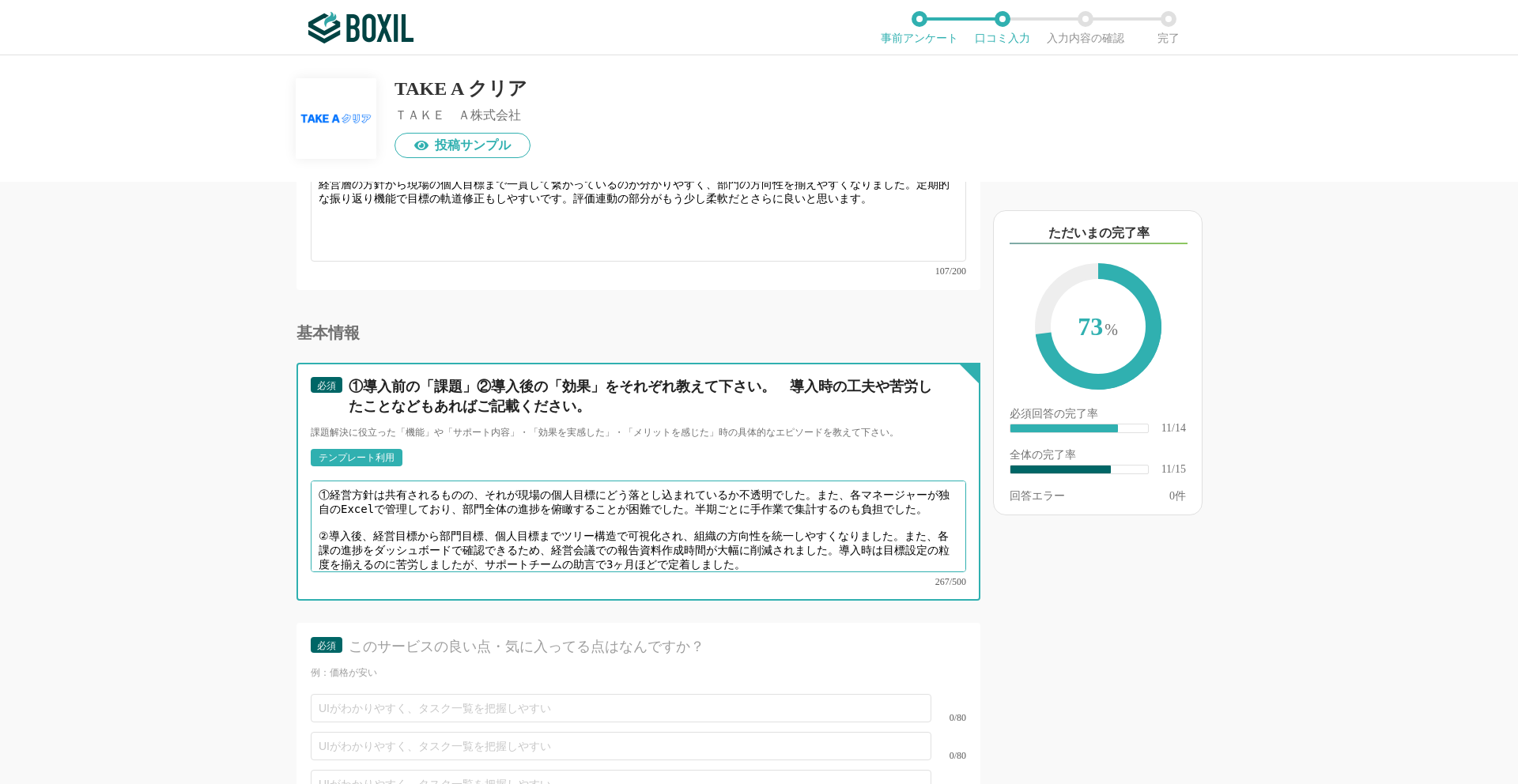
type textarea "①経営方針は共有されるものの、それが現場の個人目標にどう落とし込まれているか不透明でした。また、各マネージャーが独自のExcelで管理しており、部門全体の進捗…"
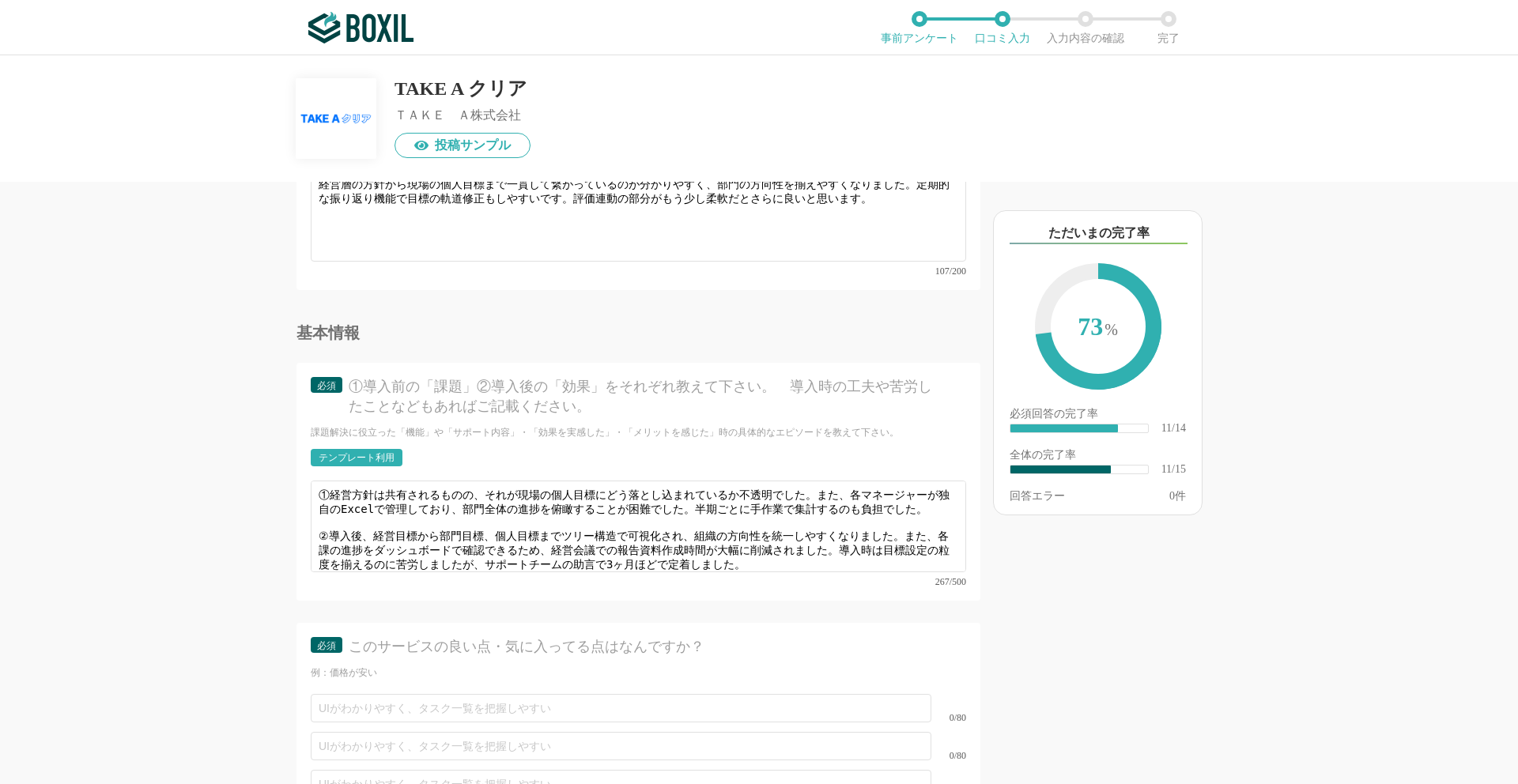
scroll to position [1855, 0]
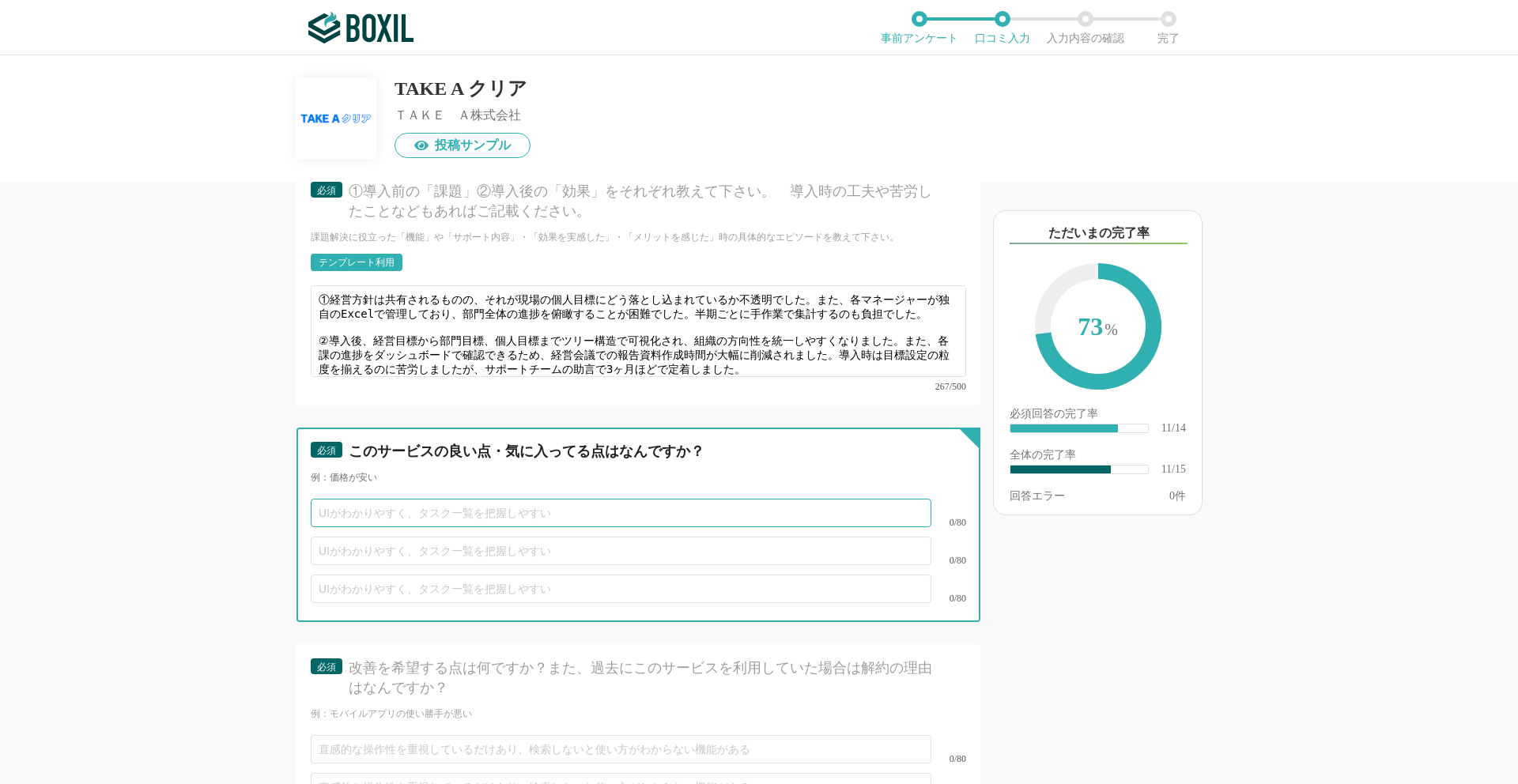
click at [433, 504] on input "text" at bounding box center [621, 513] width 621 height 29
paste input "・経営目標から個人目標までのつながりが可視化され、組織の一体感が生まれた ・ダッシュボードで部門全体の進捗を俯瞰でき、会議資料作成の手間が減った ・定期的な振…"
type input "・経営目標から個人目標までのつながりが可視化され、組織の一体感が生まれた ・ダッシュボードで部門全体の進捗を俯瞰でき、会議資料作成の手間が減った ・定期的な振…"
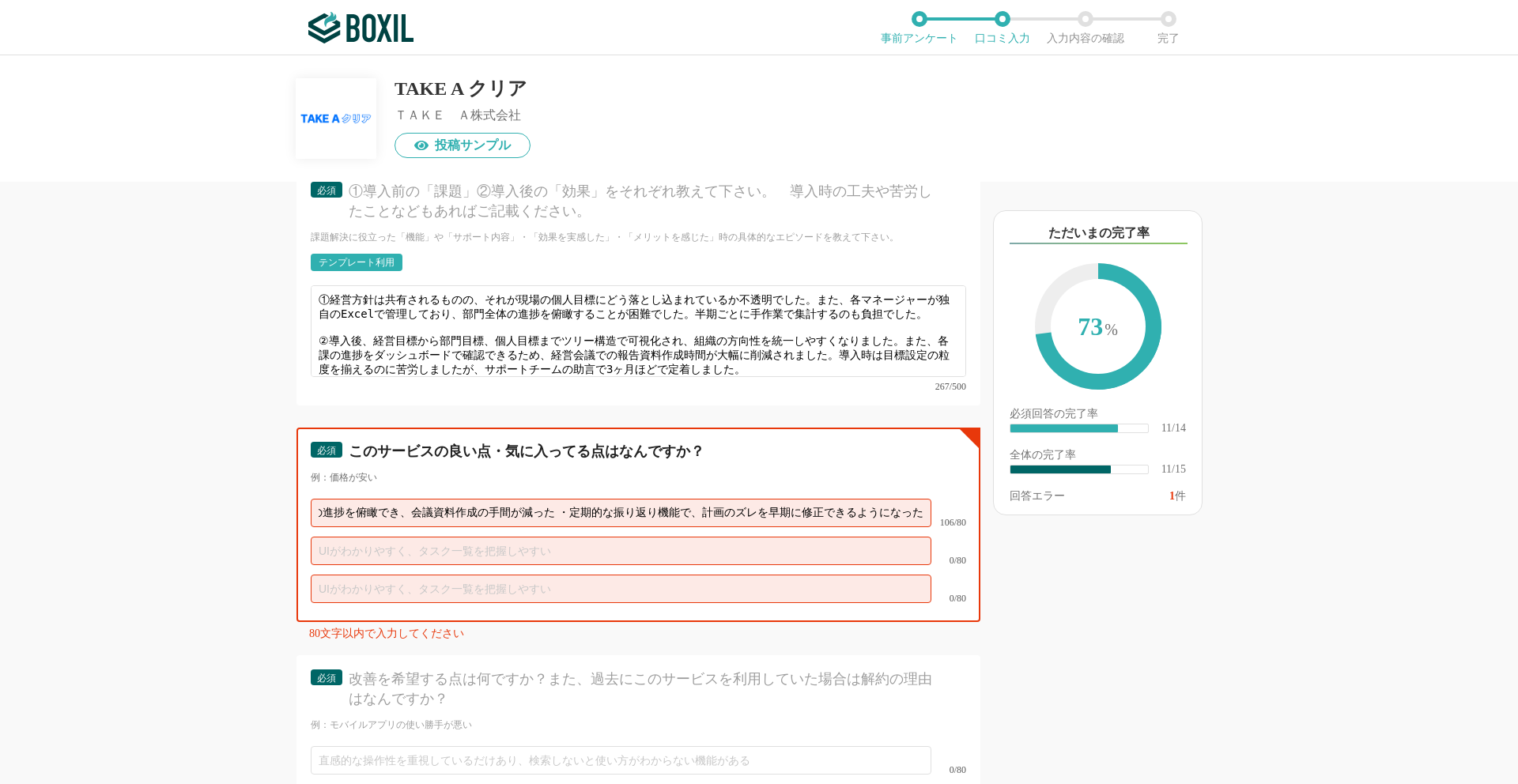
scroll to position [0, 0]
paste input "・経営目標から個人目標までのつながりが可視化され、組織の一体感が生まれた"
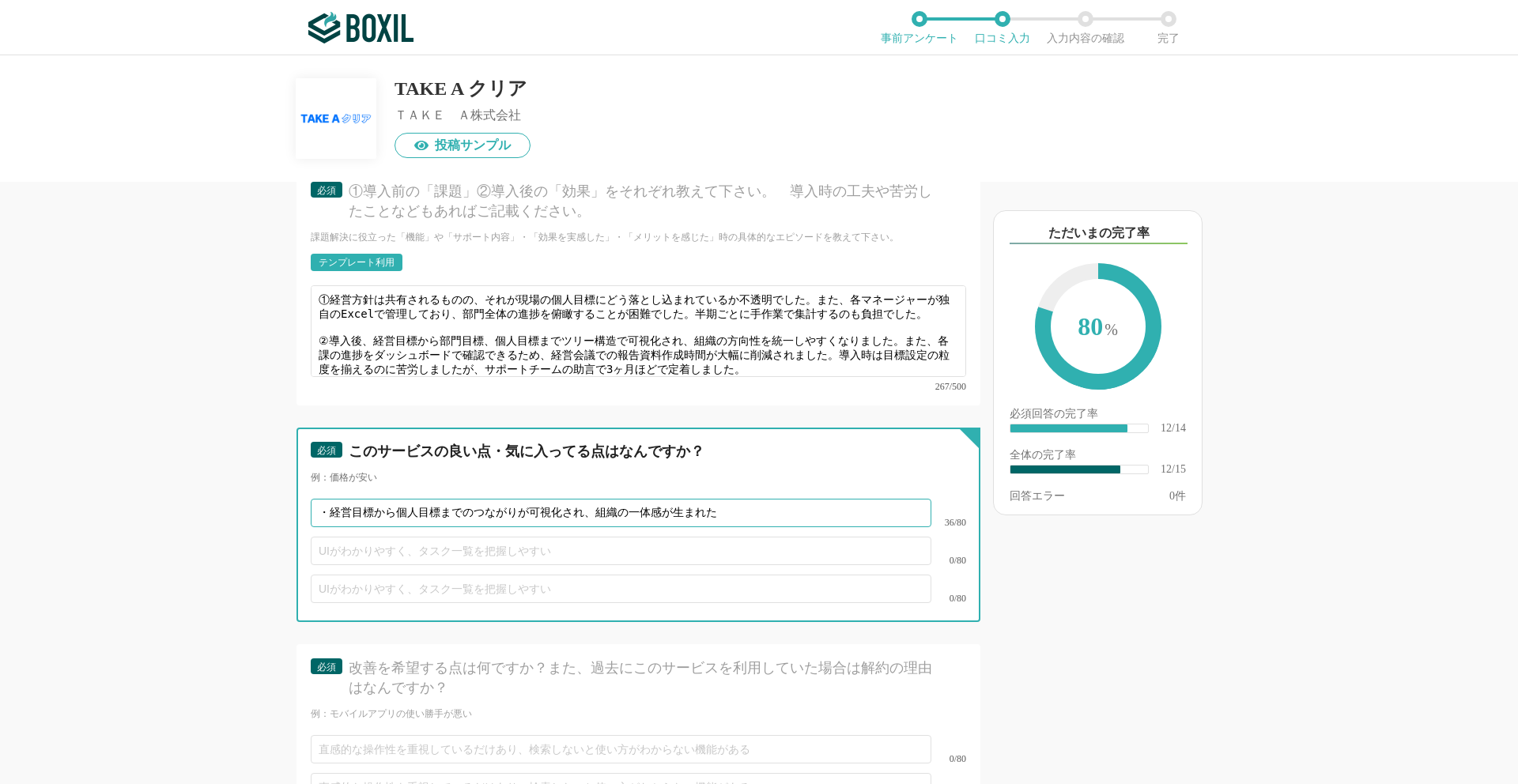
type input "・経営目標から個人目標までのつながりが可視化され、組織の一体感が生まれた"
click at [570, 547] on input "text" at bounding box center [621, 551] width 621 height 29
paste input "・ダッシュボードで部門全体の進捗を俯瞰でき、会議資料作成の手間が減った"
type input "・ダッシュボードで部門全体の進捗を俯瞰でき、会議資料作成の手間が減った"
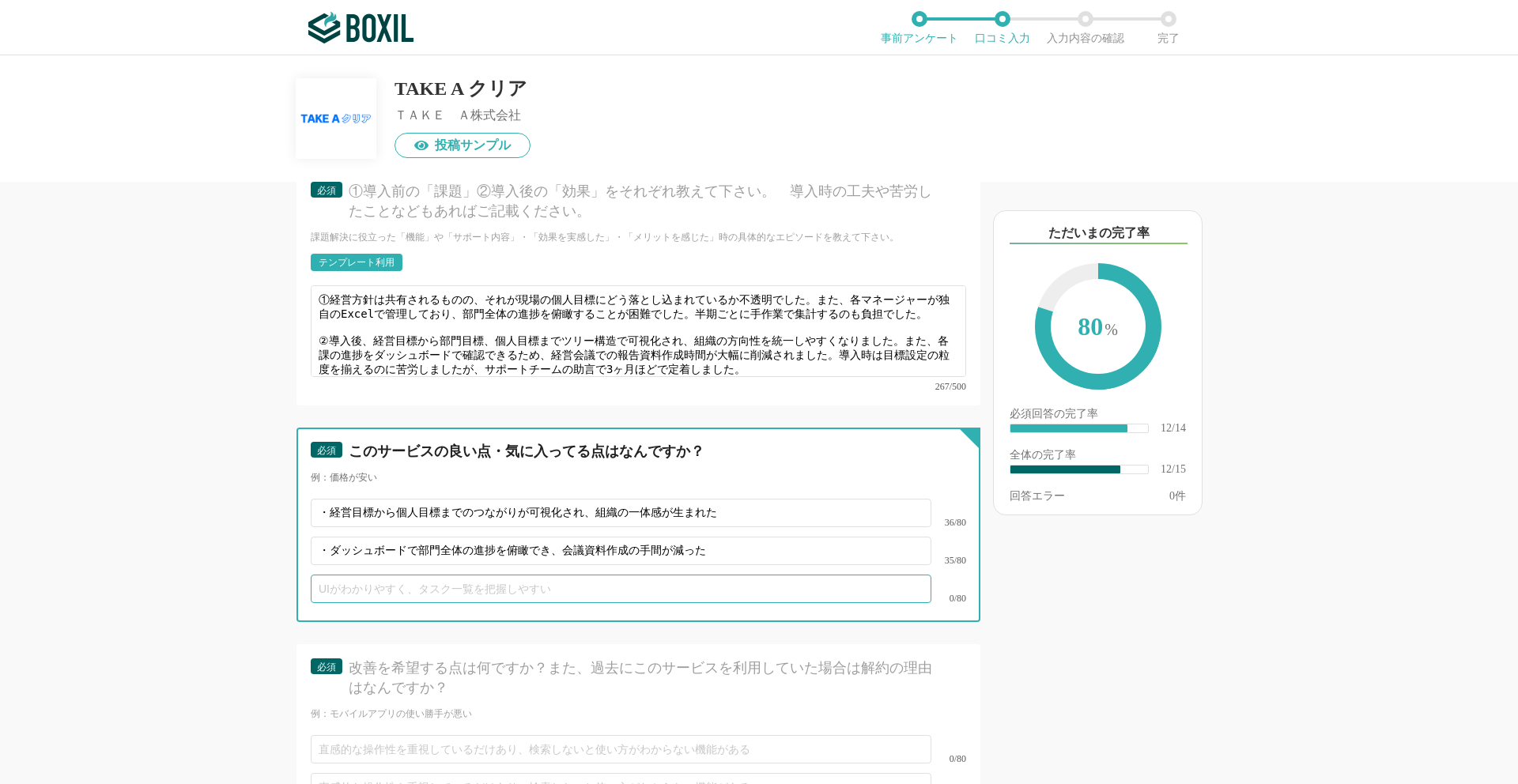
click at [599, 580] on input "text" at bounding box center [621, 589] width 621 height 29
paste input "・定期的な振り返り機能で、計画のズレを早期に修正できるようになった"
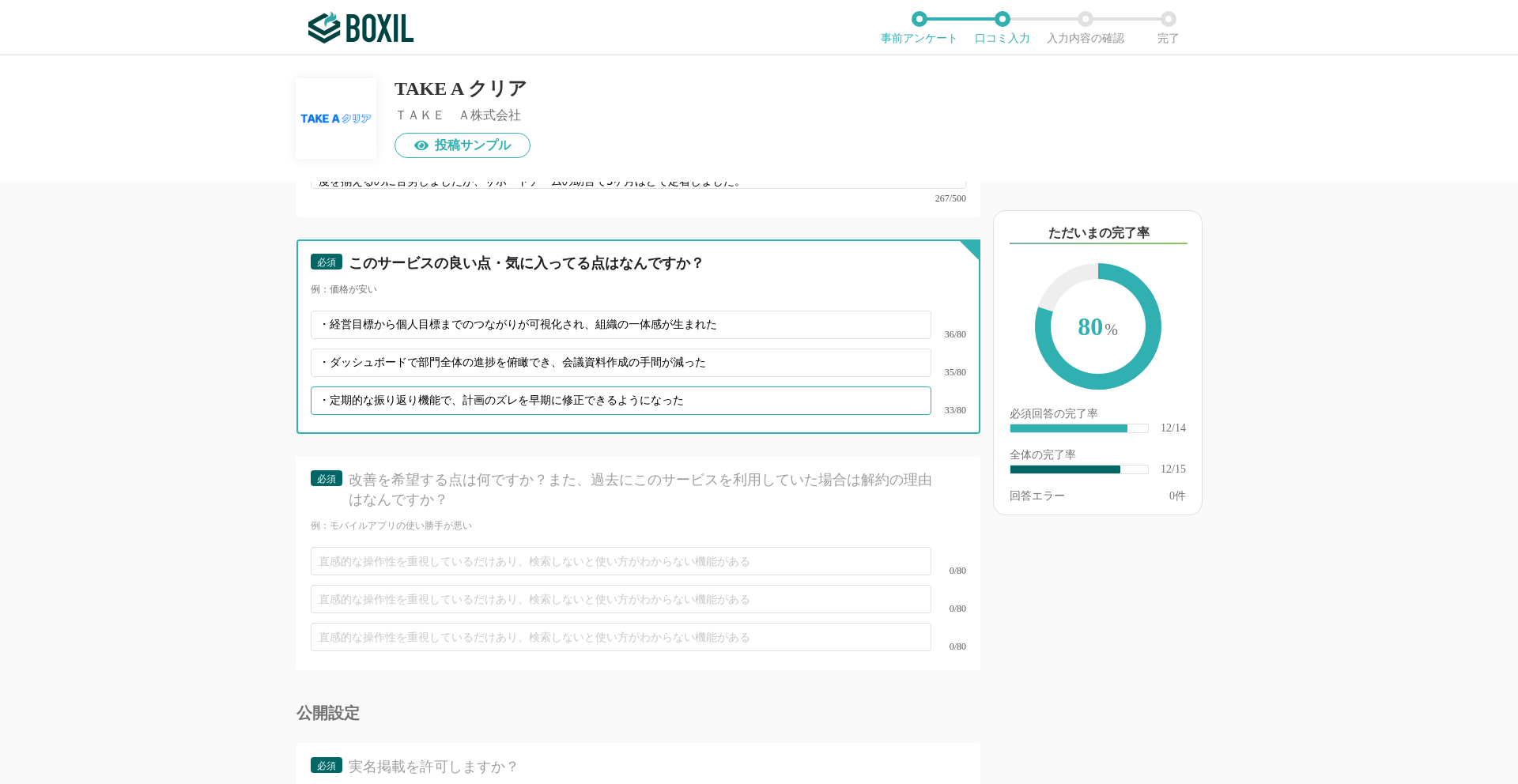
scroll to position [2139, 0]
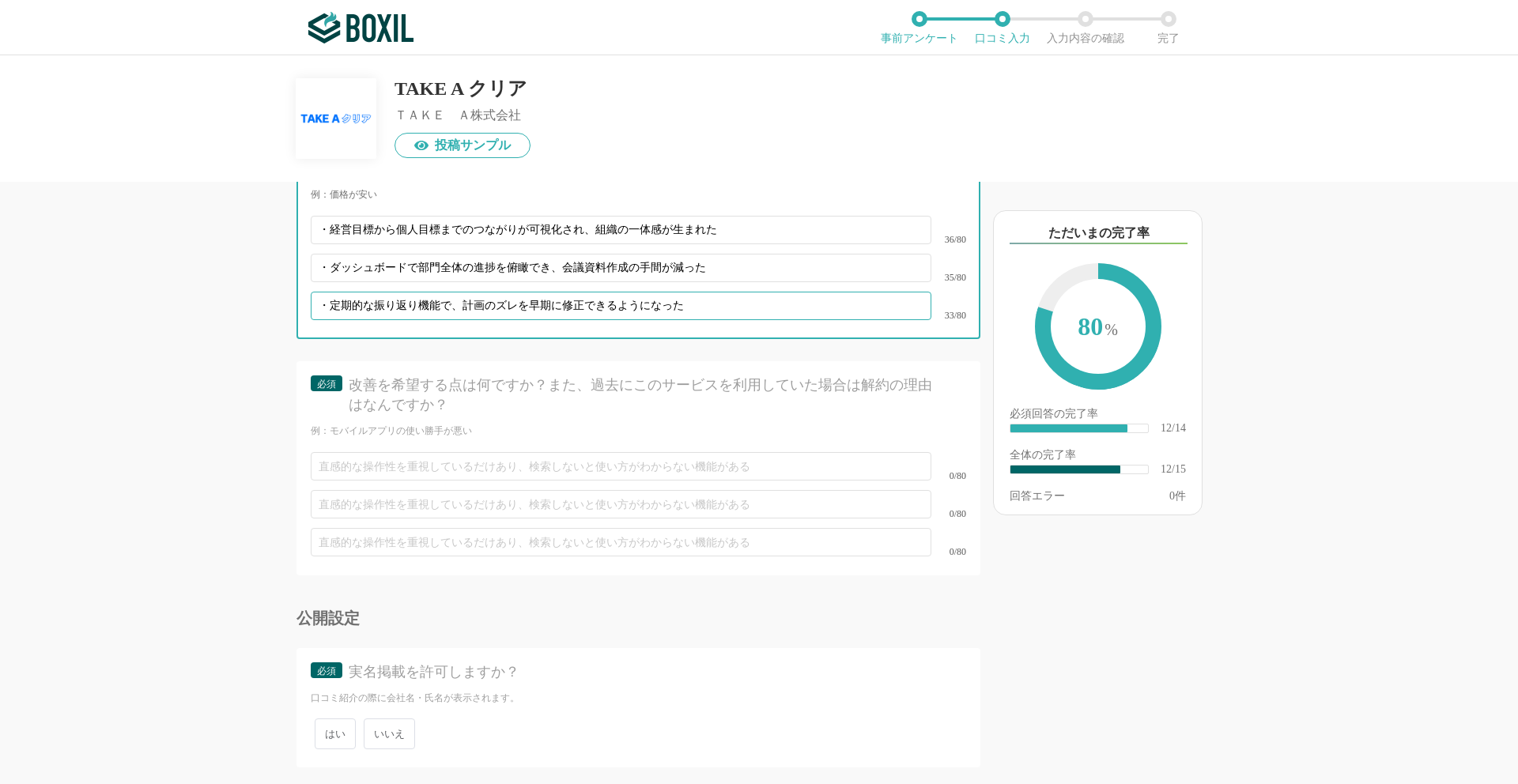
type input "・定期的な振り返り機能で、計画のズレを早期に修正できるようになった"
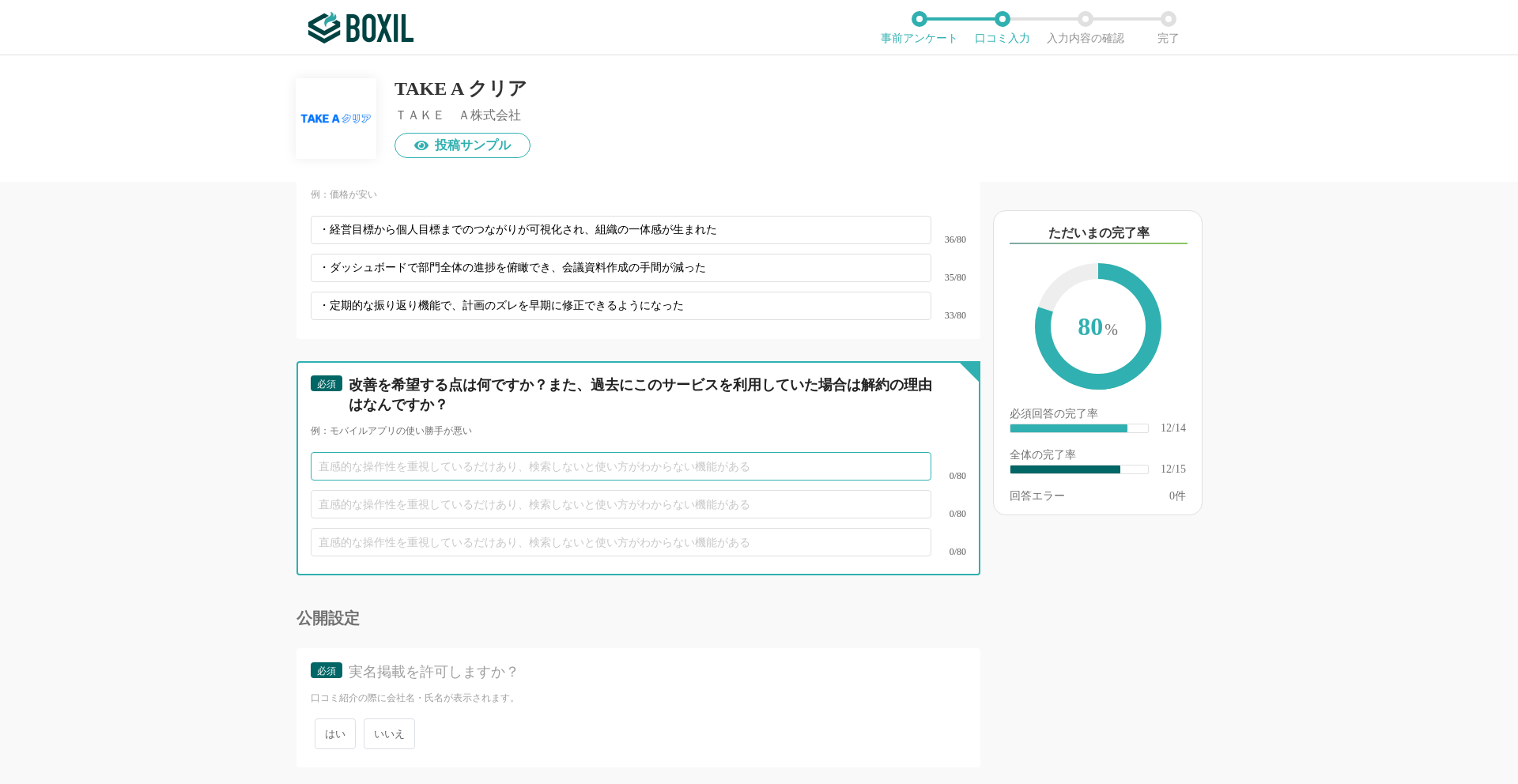
click at [687, 469] on input "text" at bounding box center [621, 466] width 621 height 29
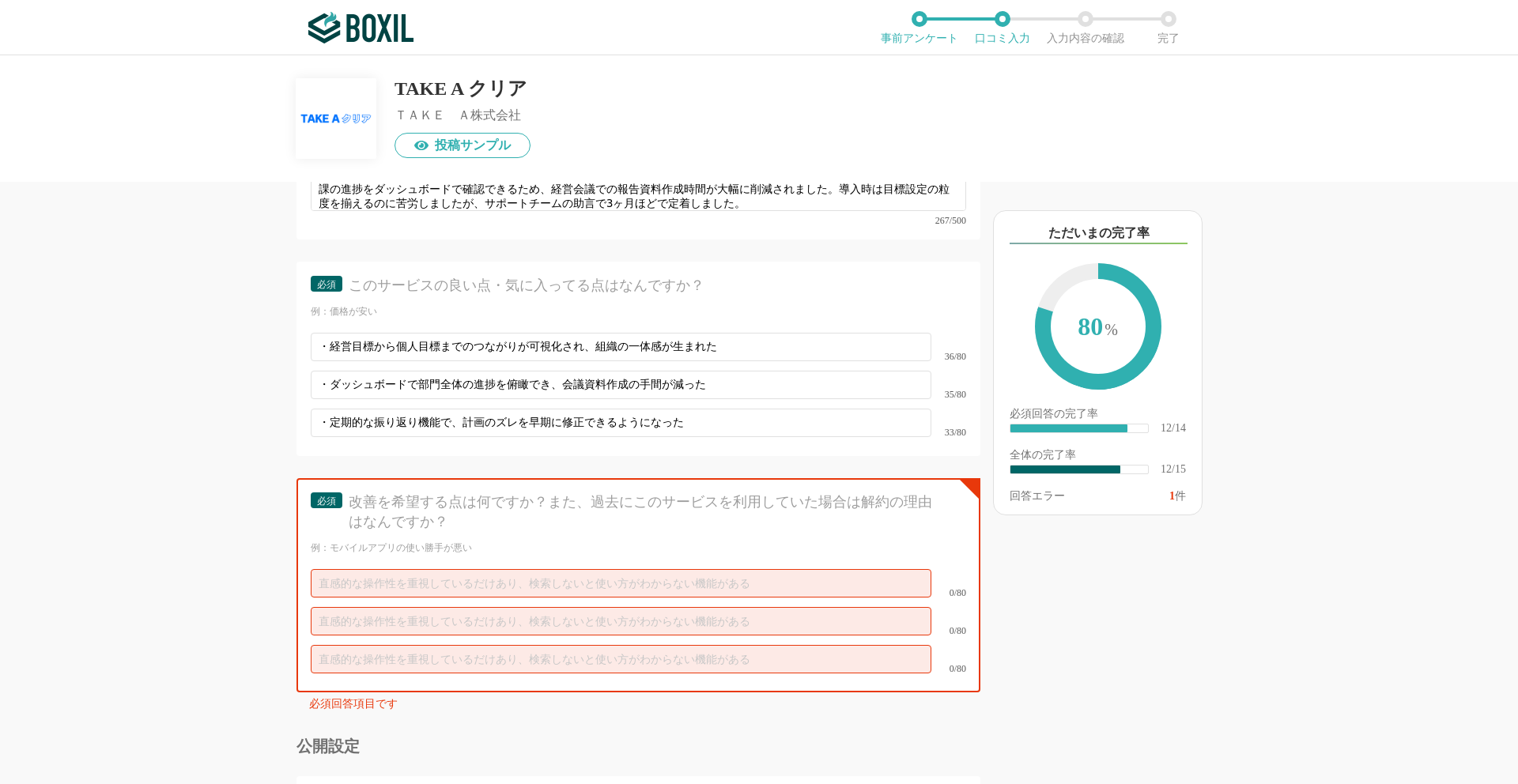
click at [687, 478] on div "必須 改善を希望する点は何ですか？また、過去にこのサービスを利用していた場合は解約の理由はなんですか？ 例：モバイルアプリの使い勝手が悪い 0/80 0/80…" at bounding box center [639, 585] width 684 height 214
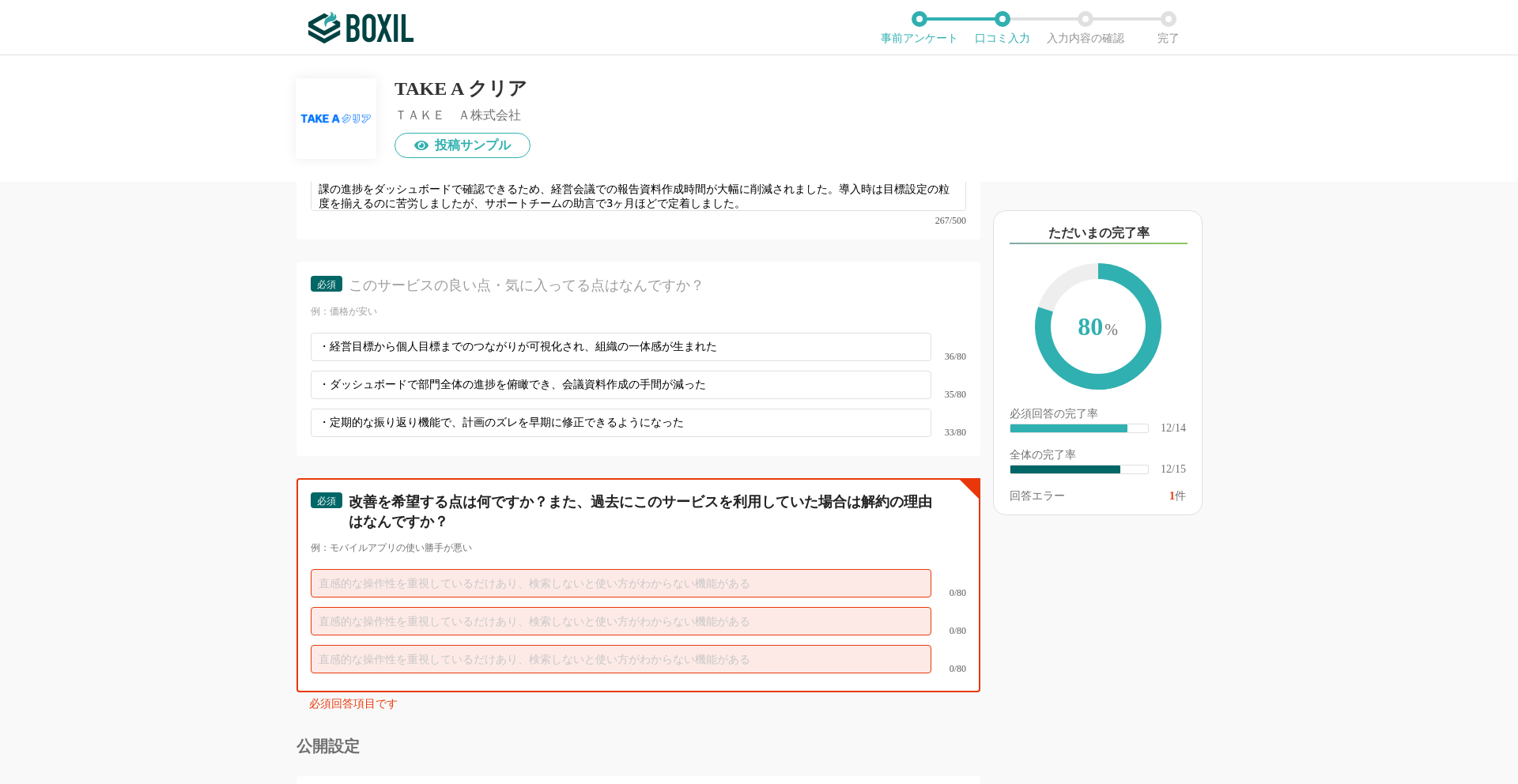
click at [542, 582] on input "text" at bounding box center [621, 583] width 621 height 29
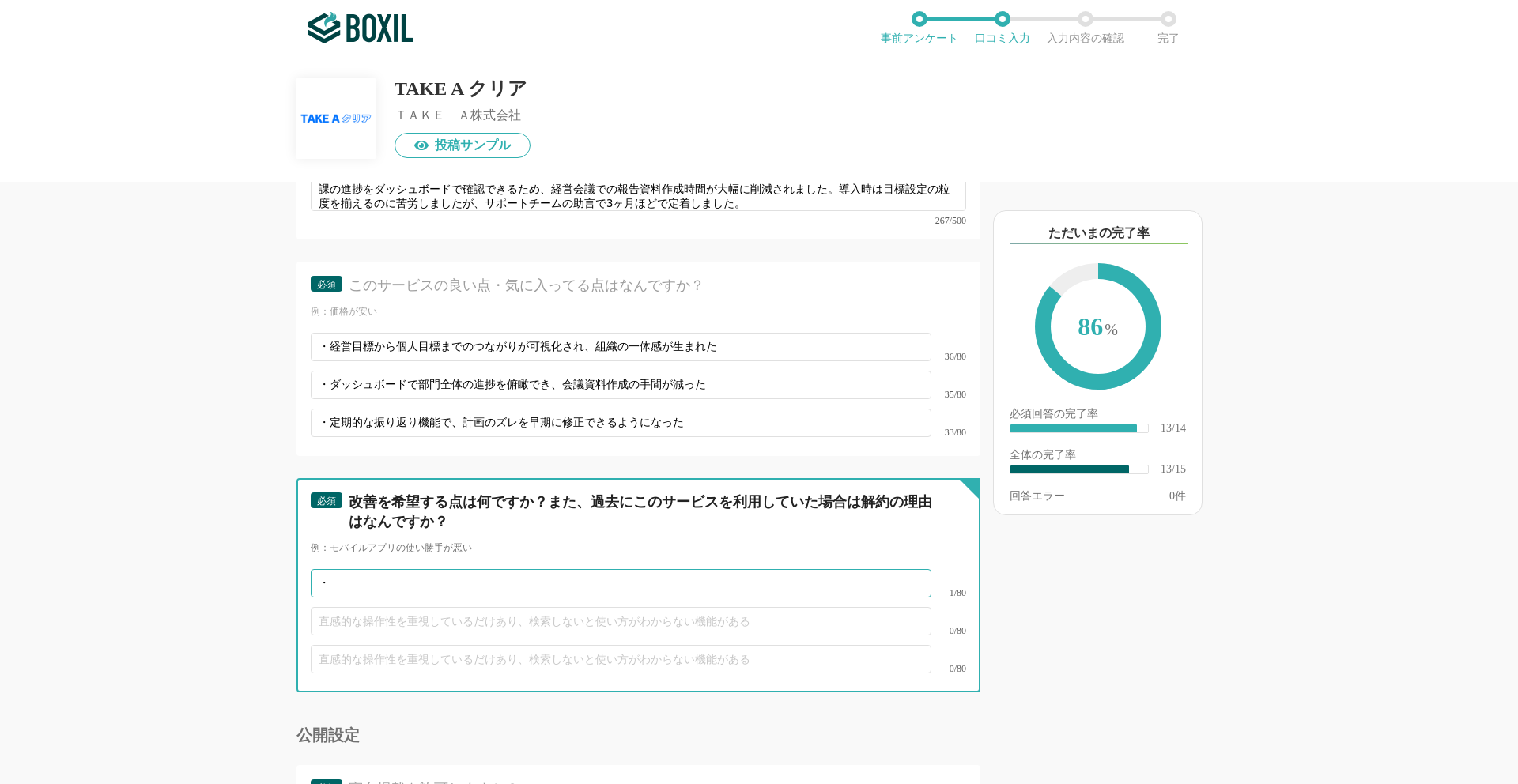
paste input "人事評価システムとの連携ができると助かる"
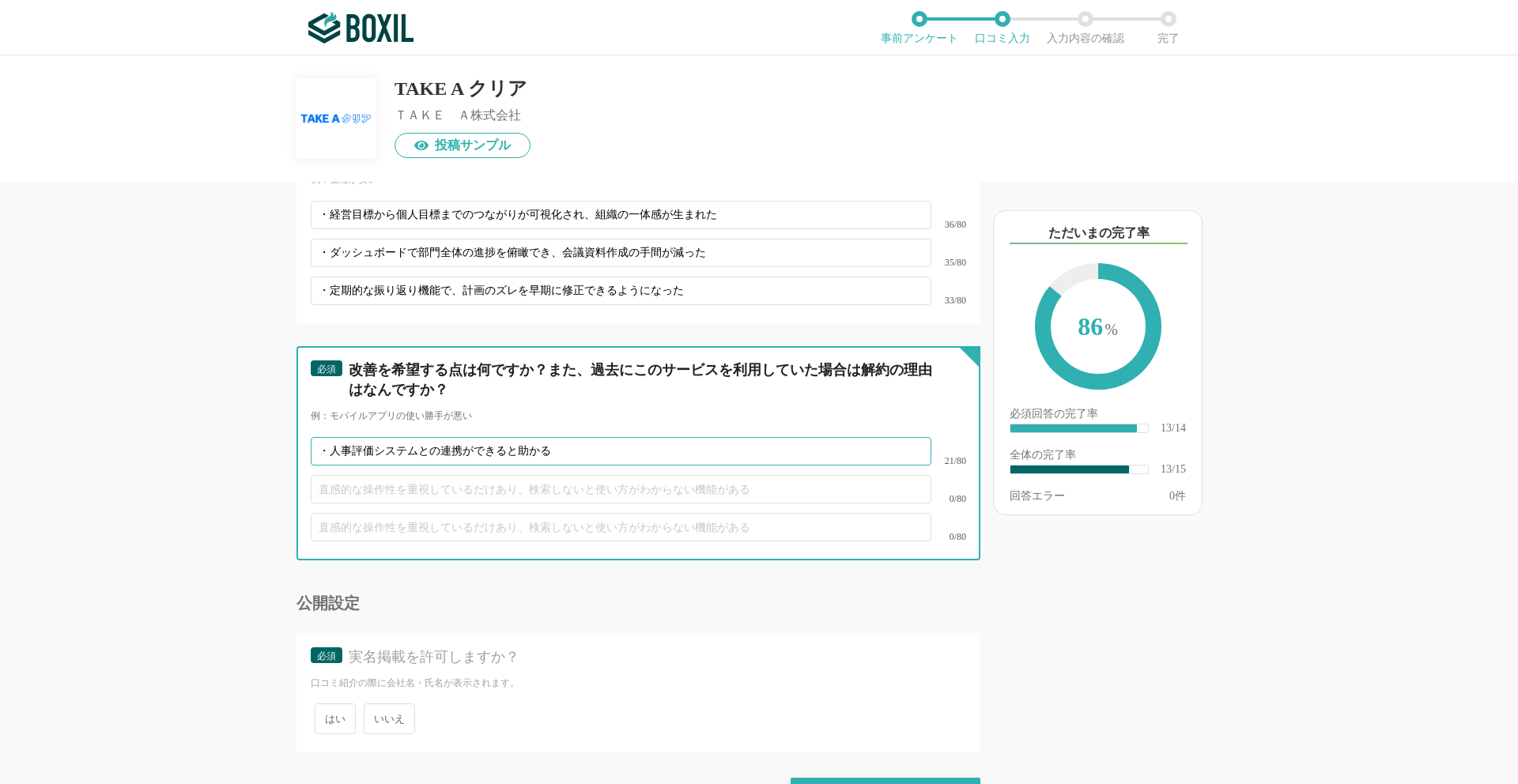
scroll to position [2196, 0]
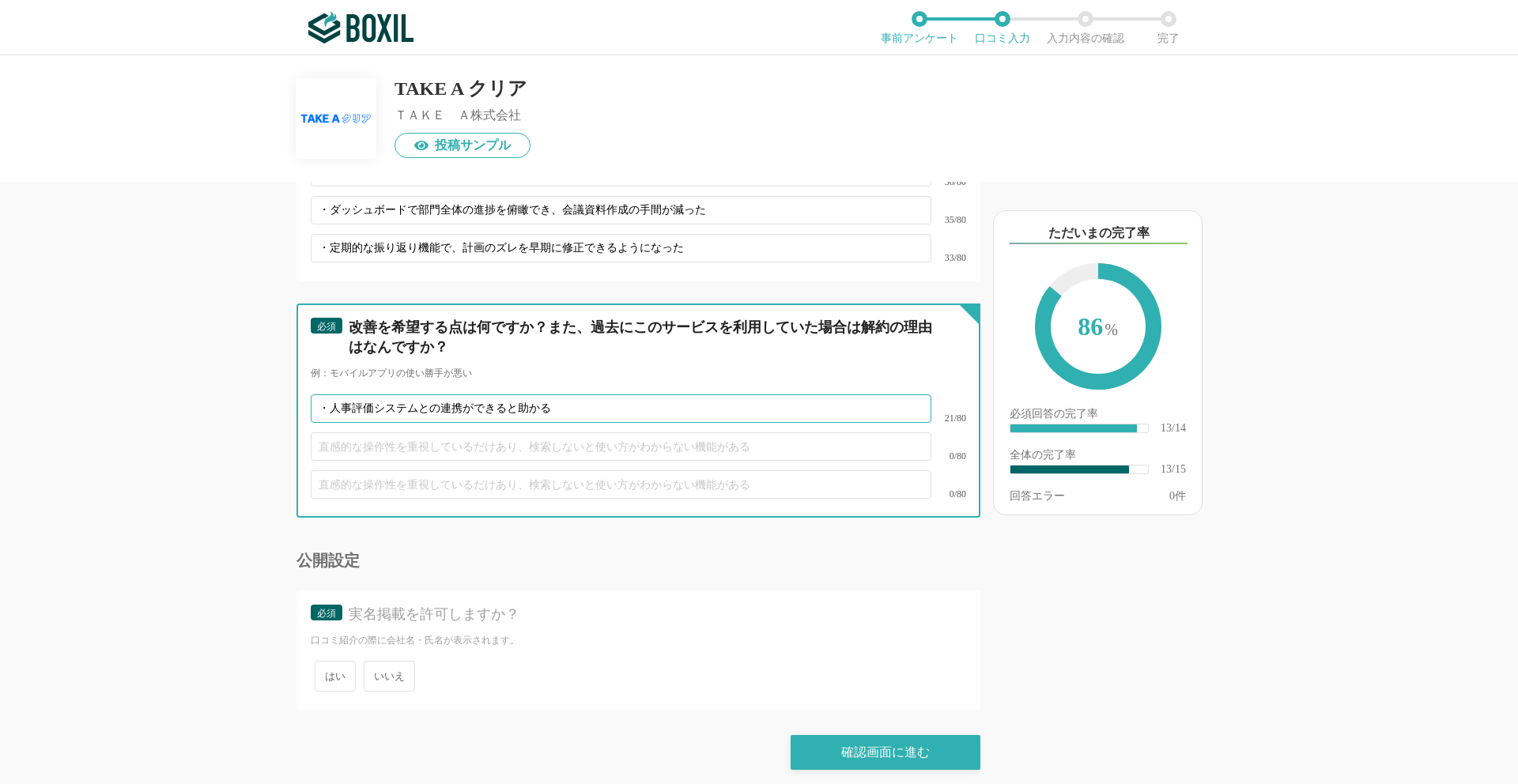
type input "・人事評価システムとの連携ができると助かる"
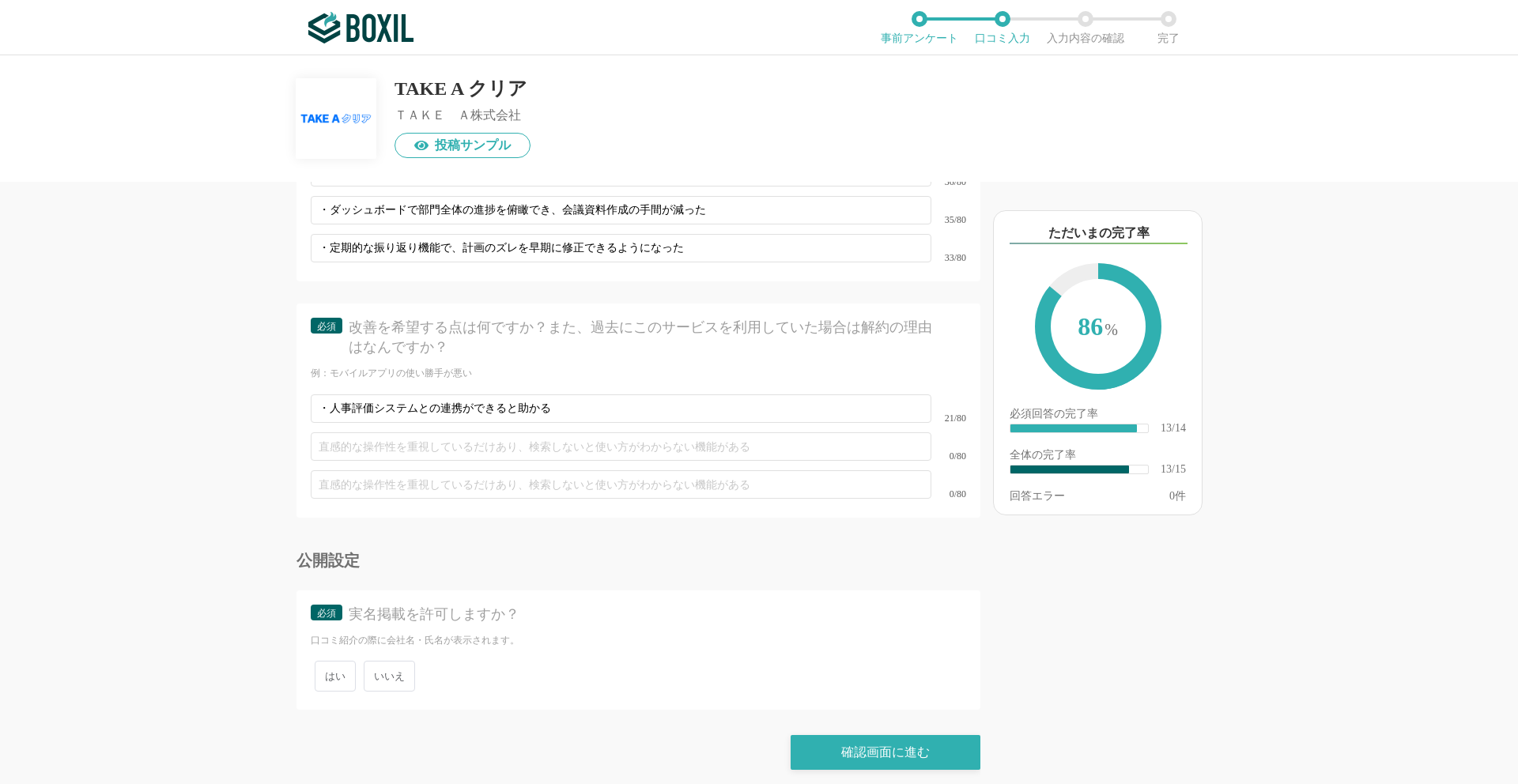
click at [378, 663] on span "いいえ" at bounding box center [390, 676] width 52 height 31
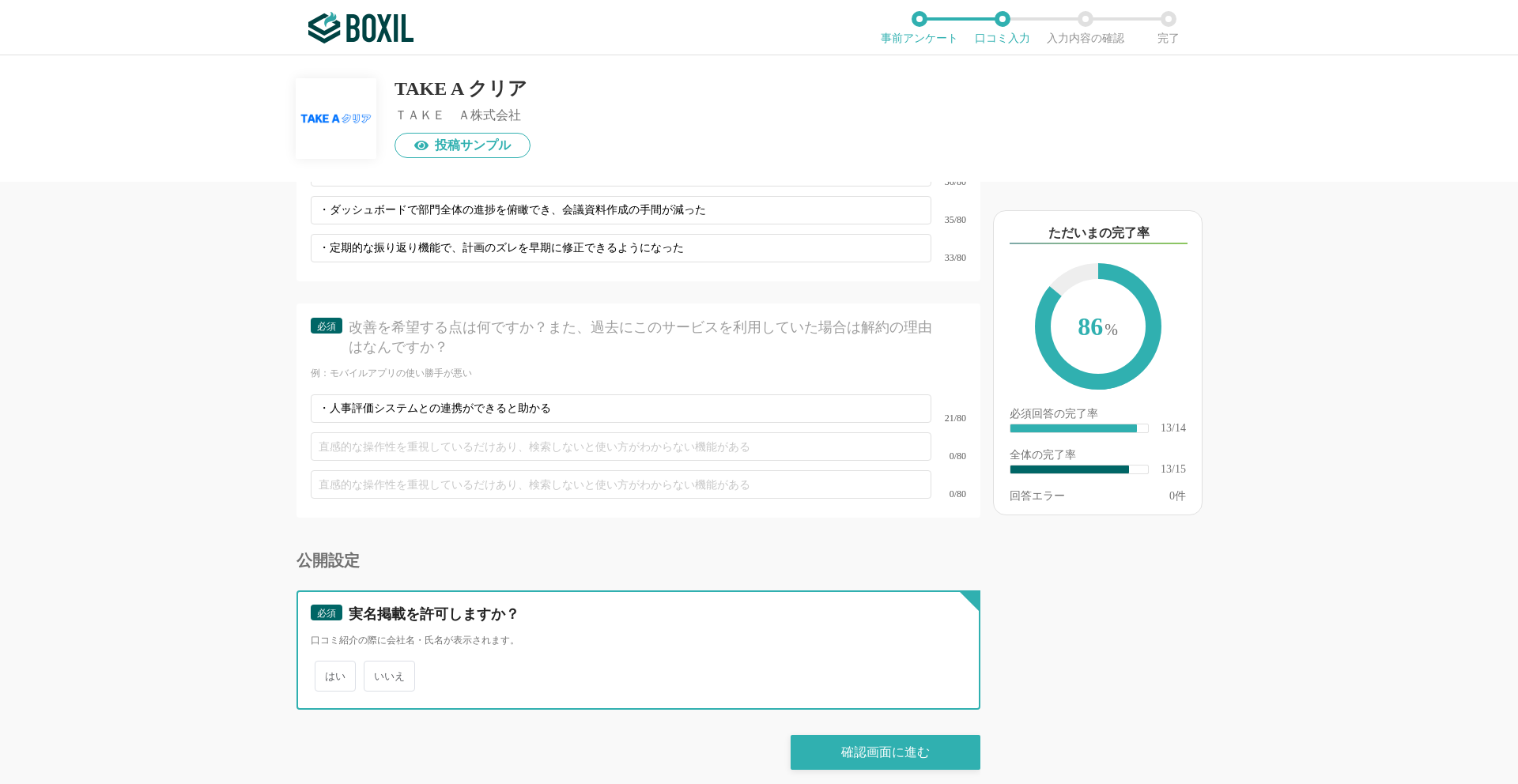
click at [378, 663] on input "いいえ" at bounding box center [373, 668] width 11 height 11
radio input "true"
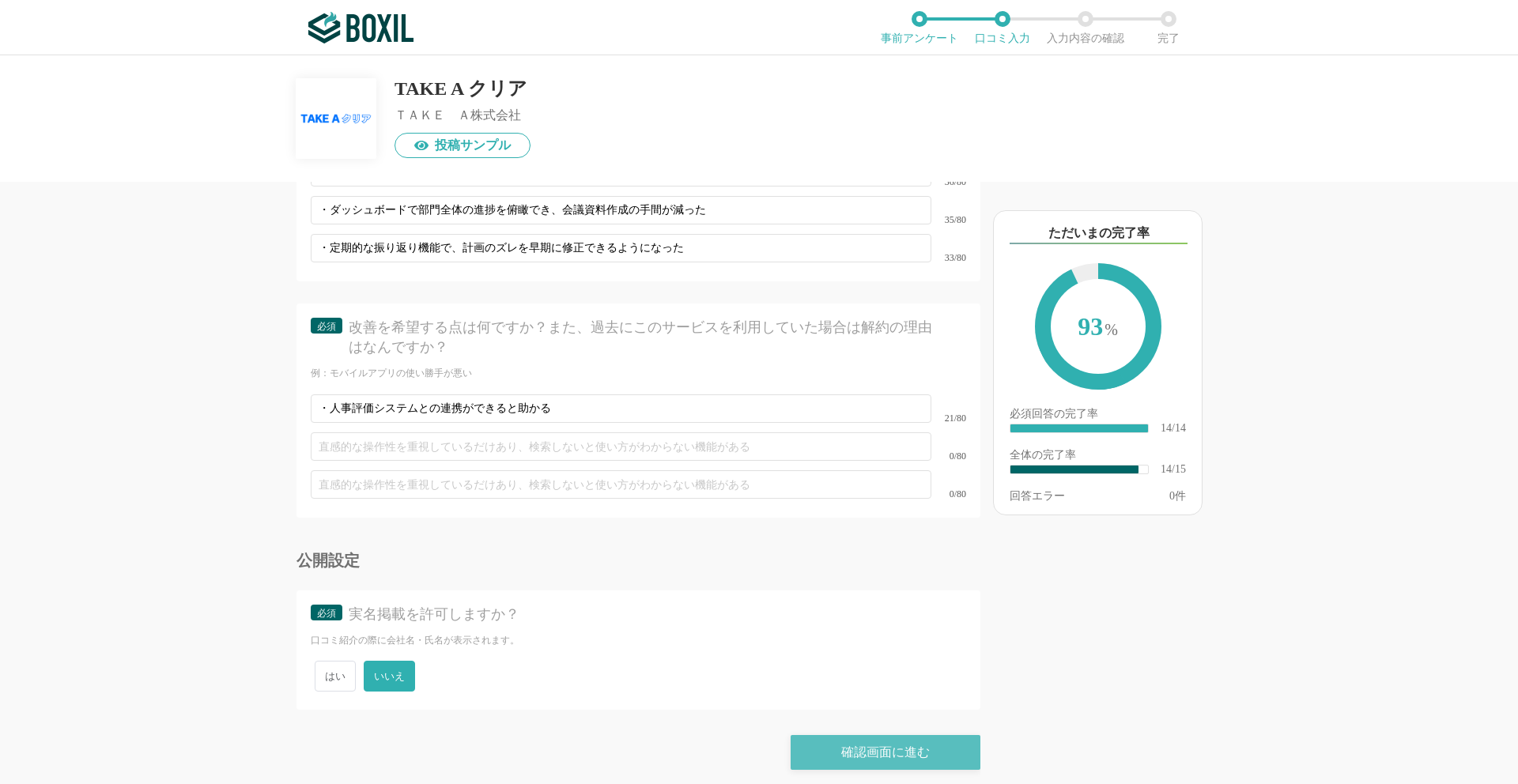
click at [850, 746] on div "確認画面に進む" at bounding box center [886, 752] width 190 height 34
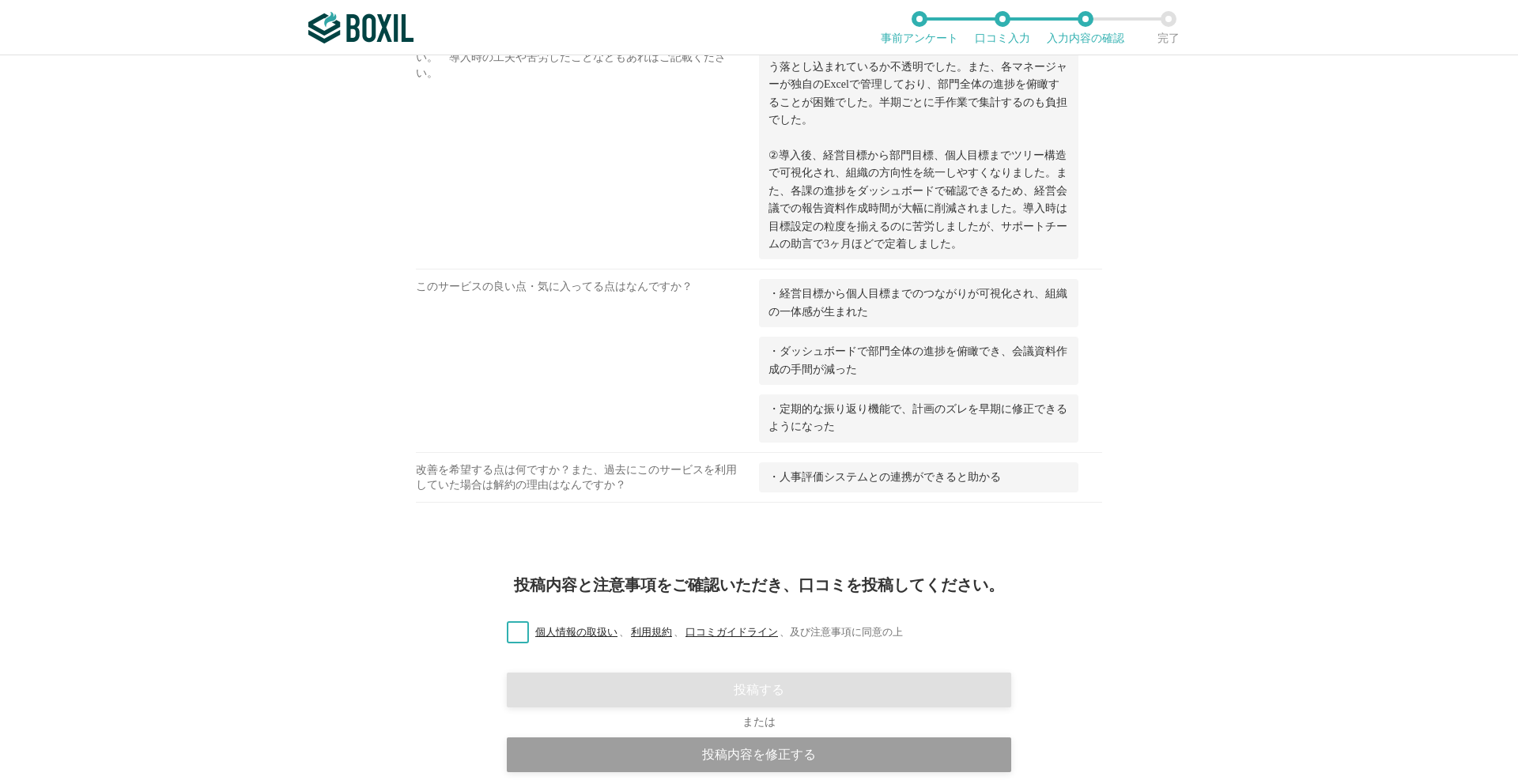
scroll to position [1076, 0]
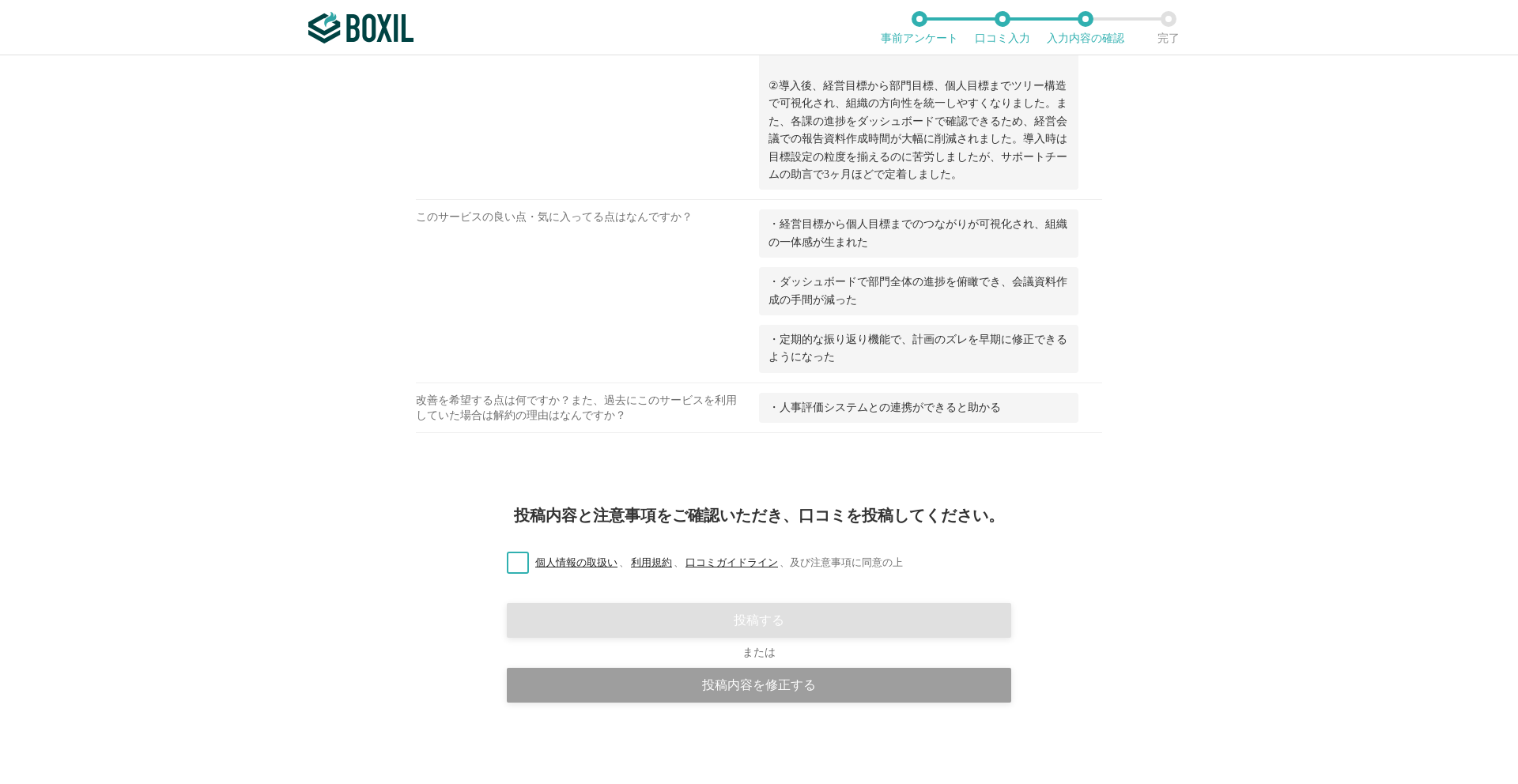
click at [517, 559] on label "個人情報の取扱い 、 利用規約 、 口コミガイドライン 、 及び注意事項に同意の上" at bounding box center [698, 563] width 409 height 16
click at [0, 0] on input "個人情報の取扱い 、 利用規約 、 口コミガイドライン 、 及び注意事項に同意の上" at bounding box center [0, 0] width 0 height 0
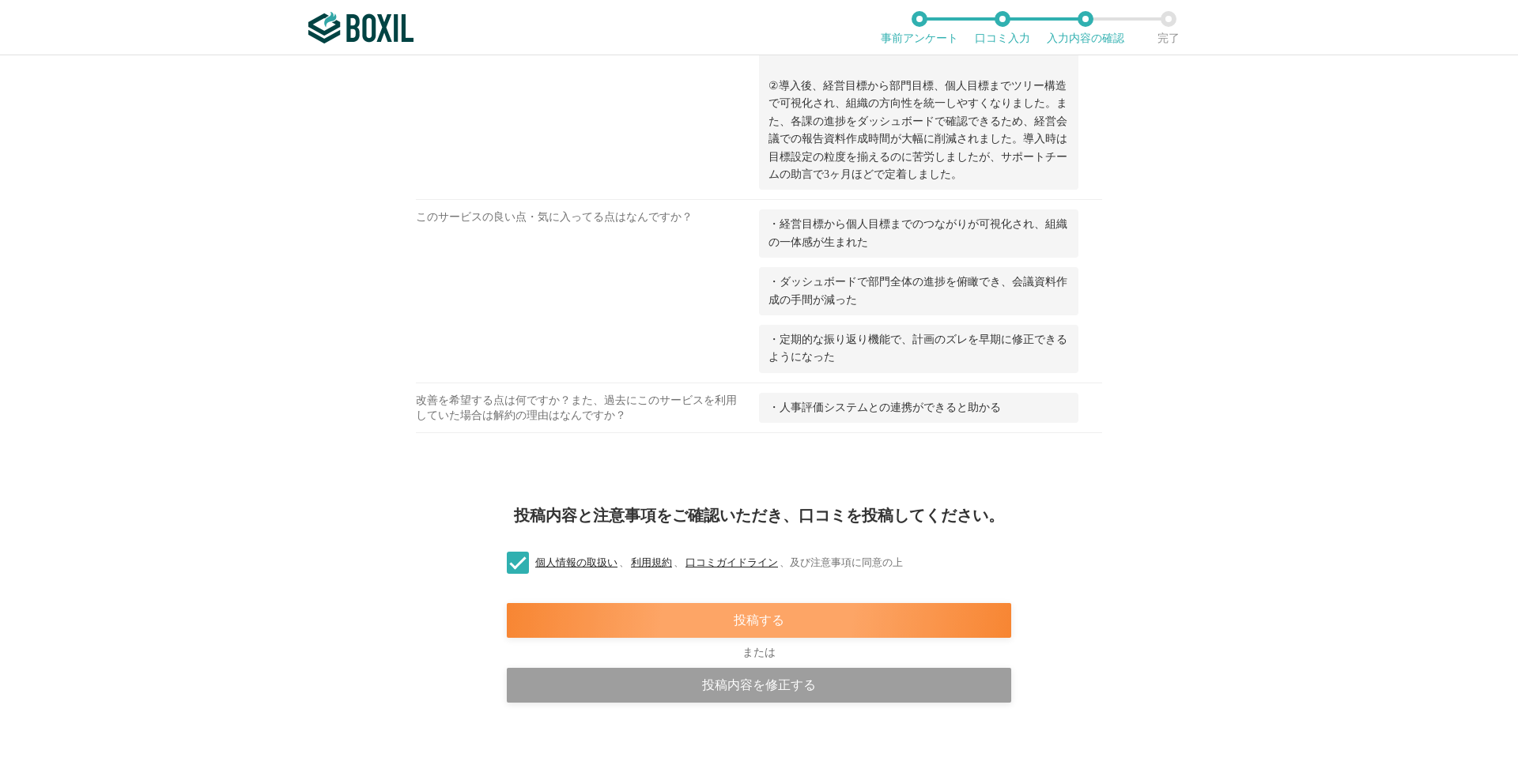
click at [881, 623] on div "投稿する" at bounding box center [759, 620] width 505 height 34
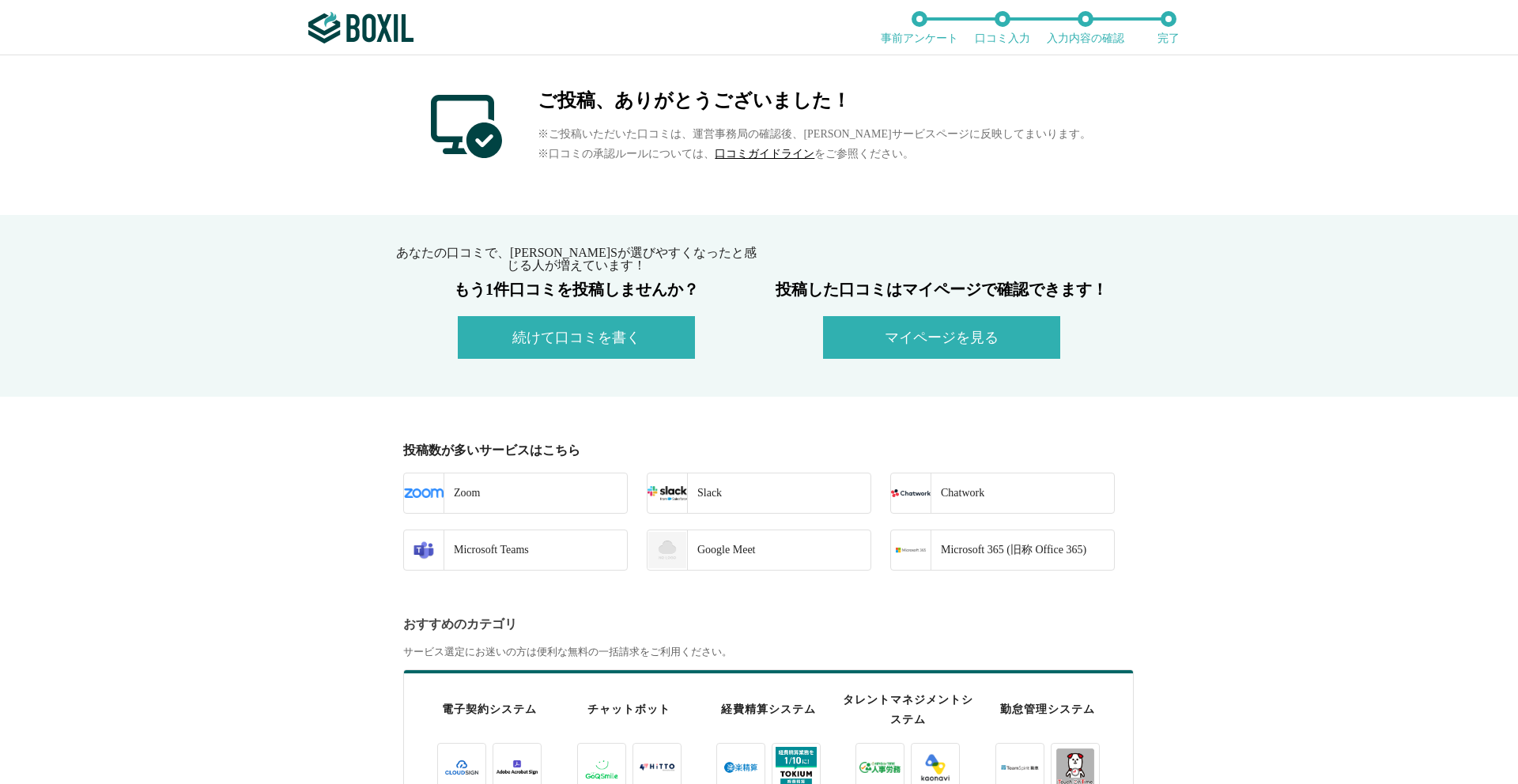
click at [355, 25] on img at bounding box center [361, 27] width 105 height 32
